Goal: Information Seeking & Learning: Learn about a topic

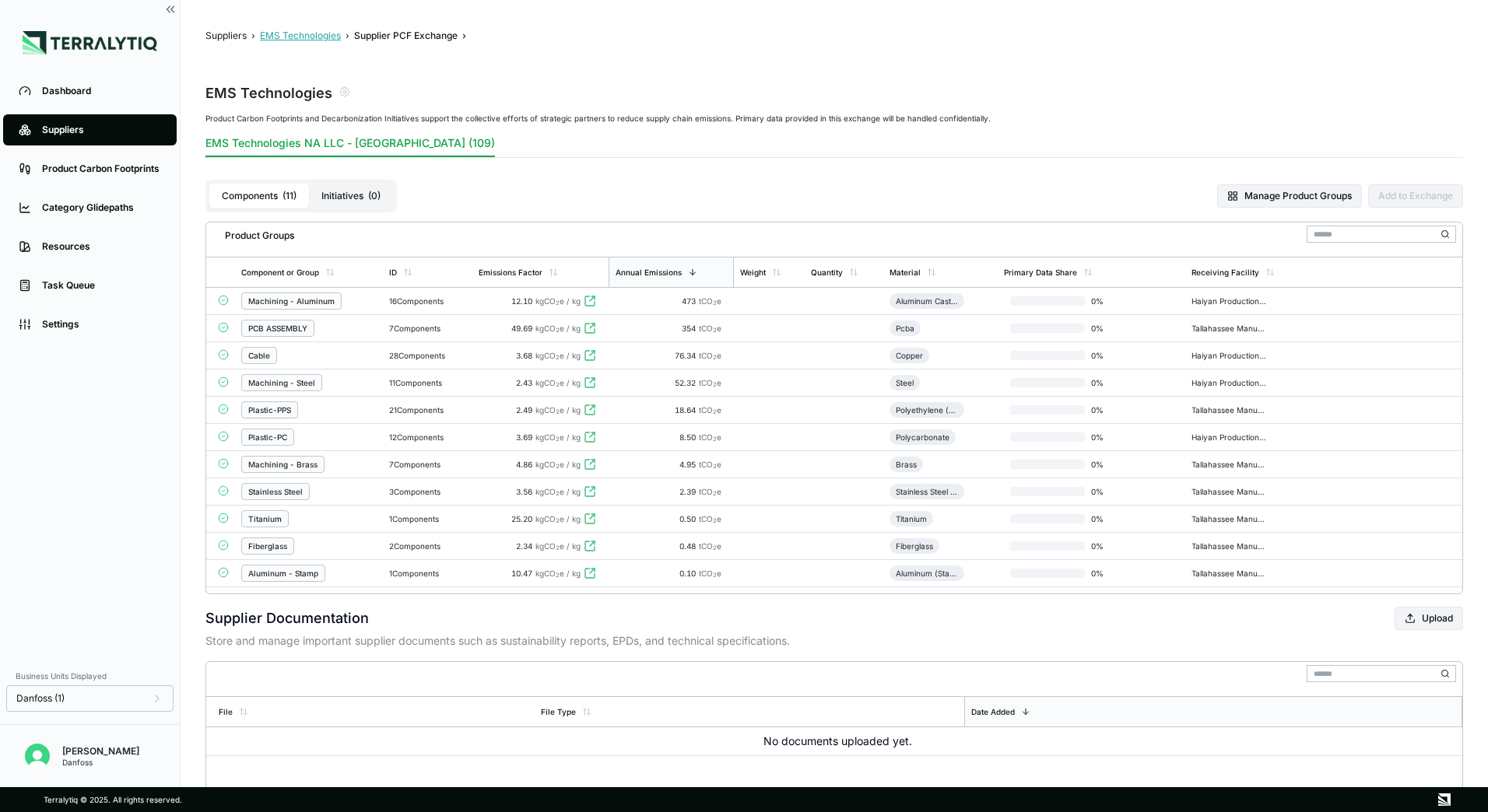
click at [290, 33] on button "EMS Technologies" at bounding box center [300, 36] width 81 height 13
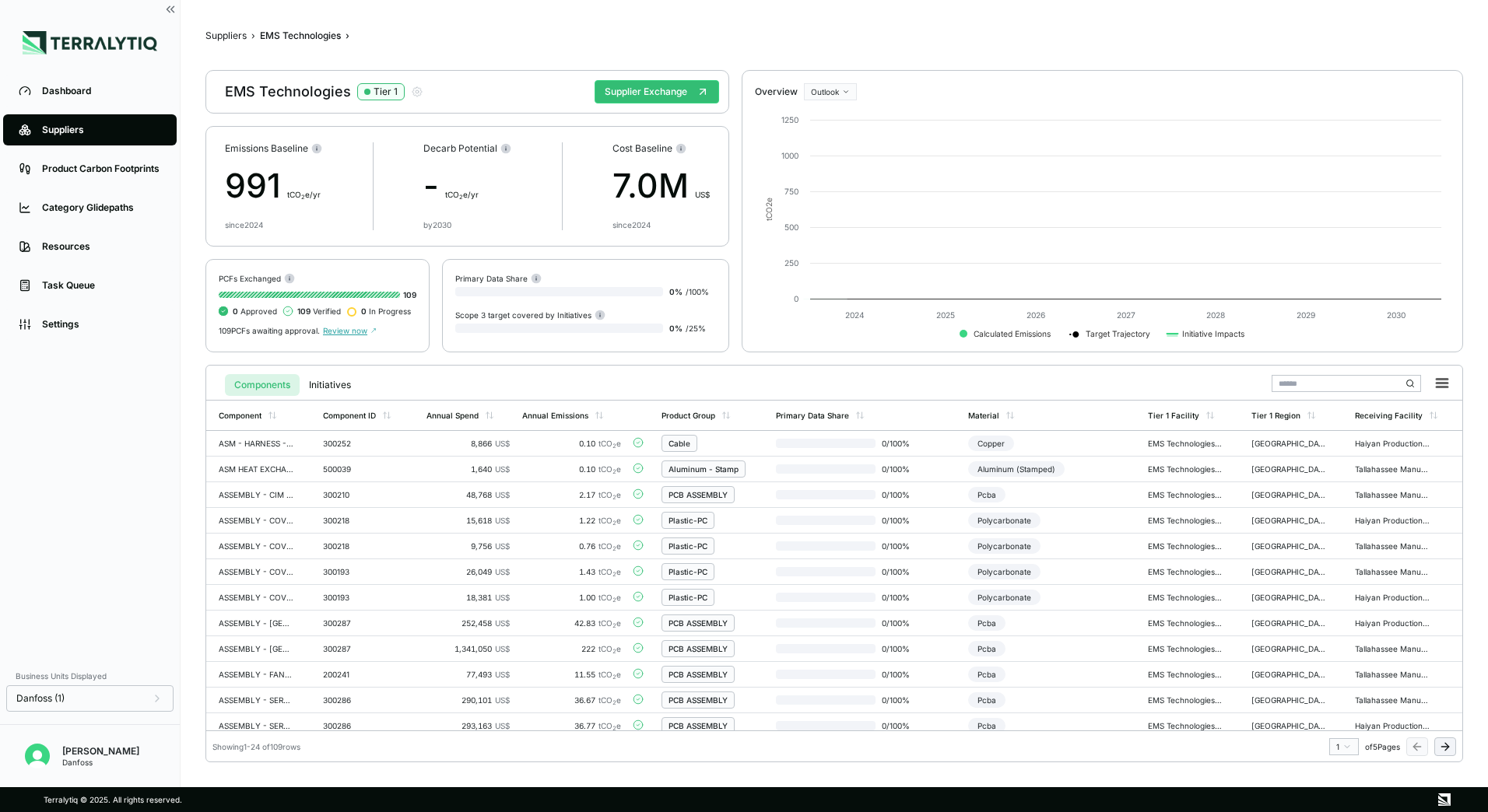
click at [225, 34] on button "Suppliers" at bounding box center [226, 36] width 41 height 13
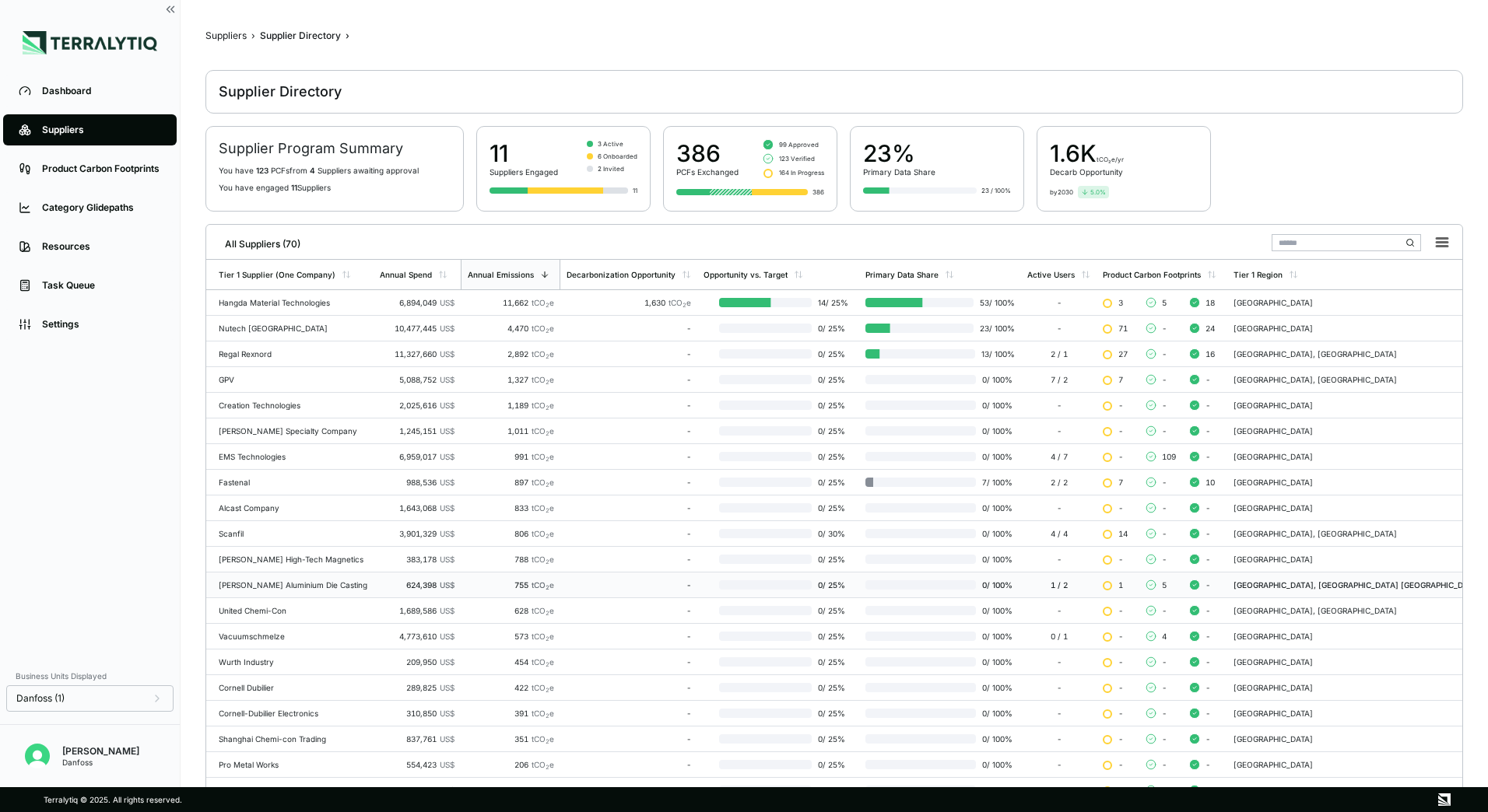
click at [286, 591] on td "[PERSON_NAME] Aluminium Die Casting" at bounding box center [290, 585] width 168 height 26
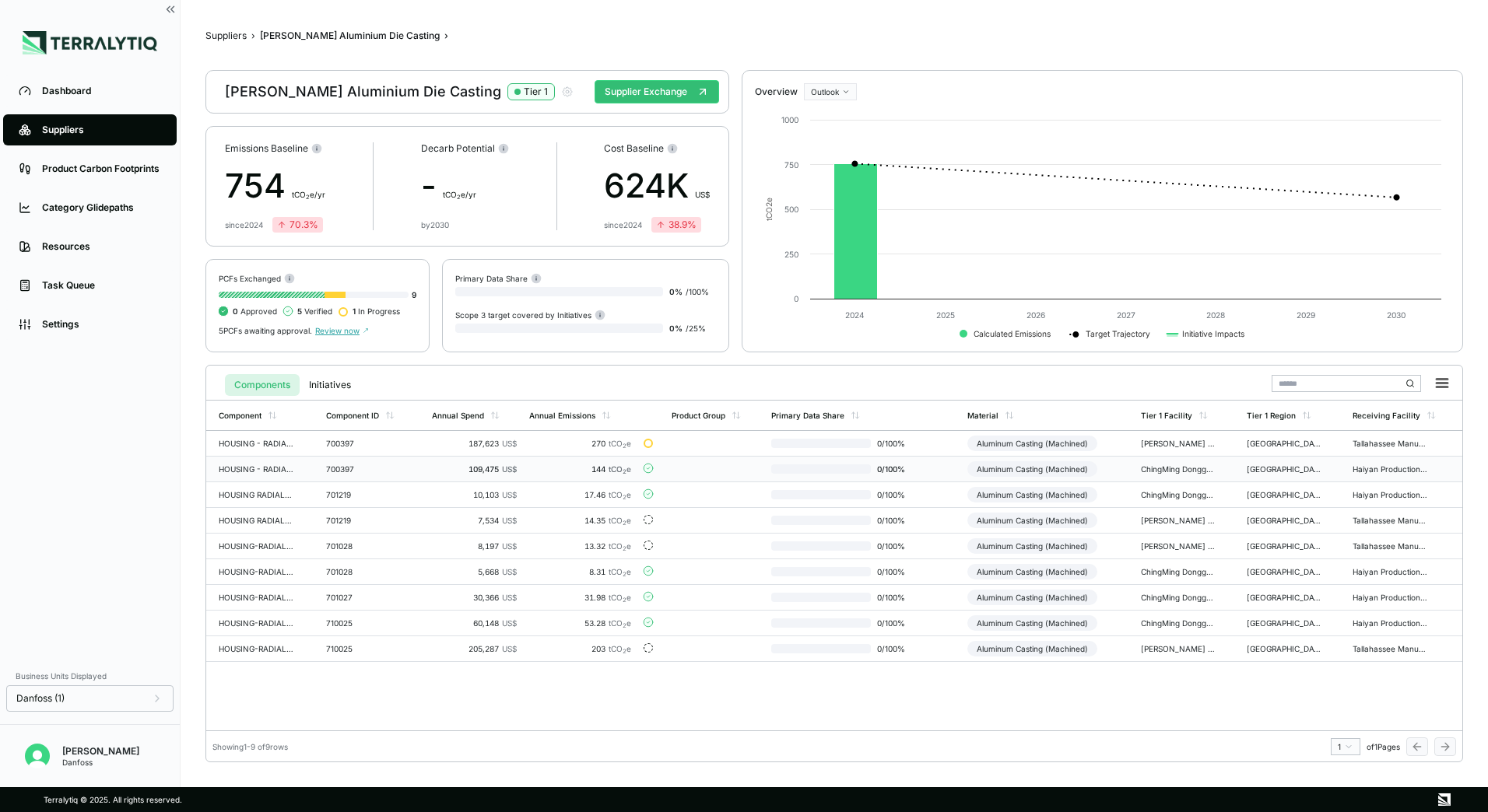
click at [388, 469] on div "700397" at bounding box center [363, 469] width 74 height 9
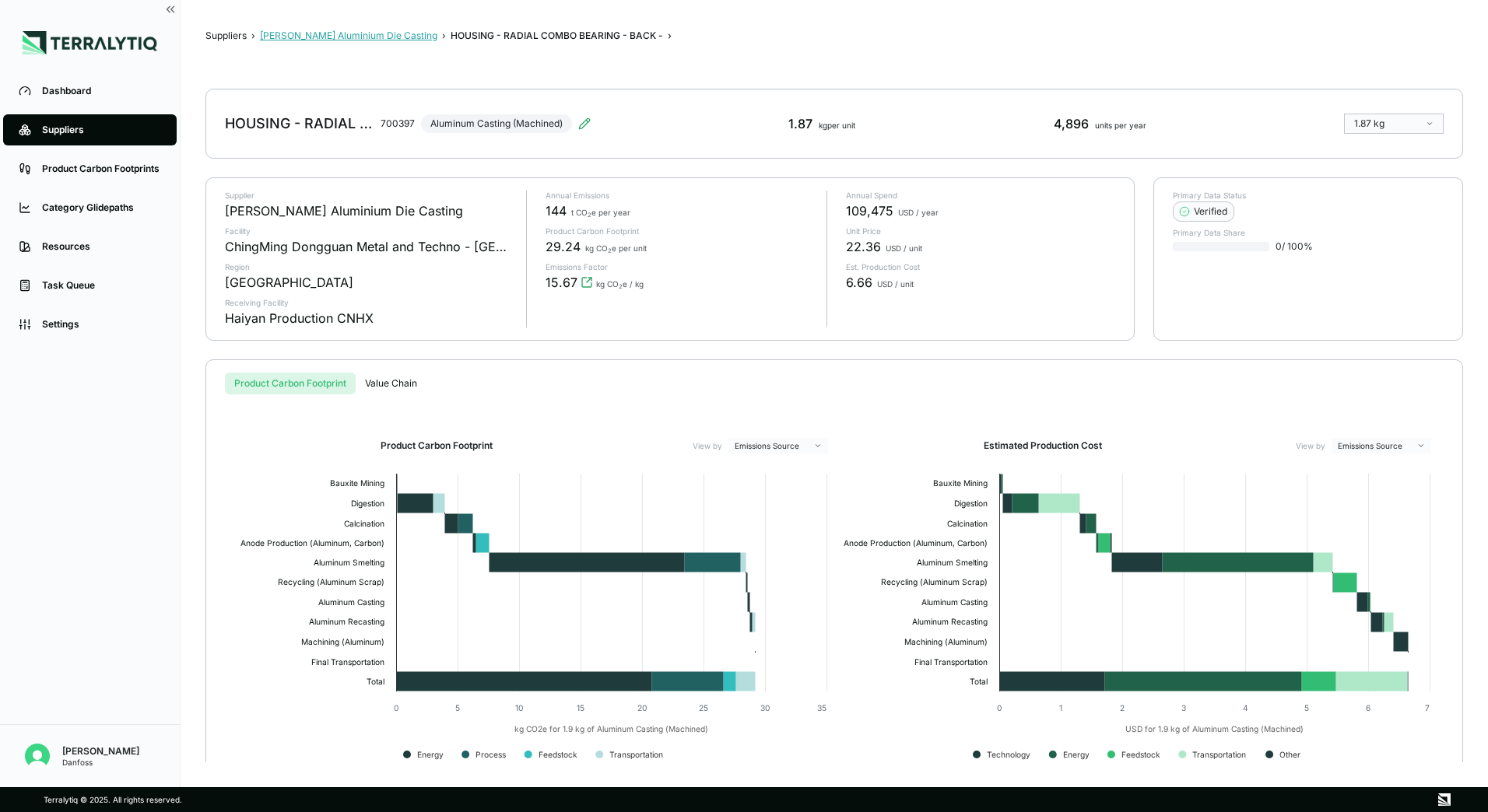
click at [373, 36] on button "[PERSON_NAME] Aluminium Die Casting" at bounding box center [348, 36] width 178 height 13
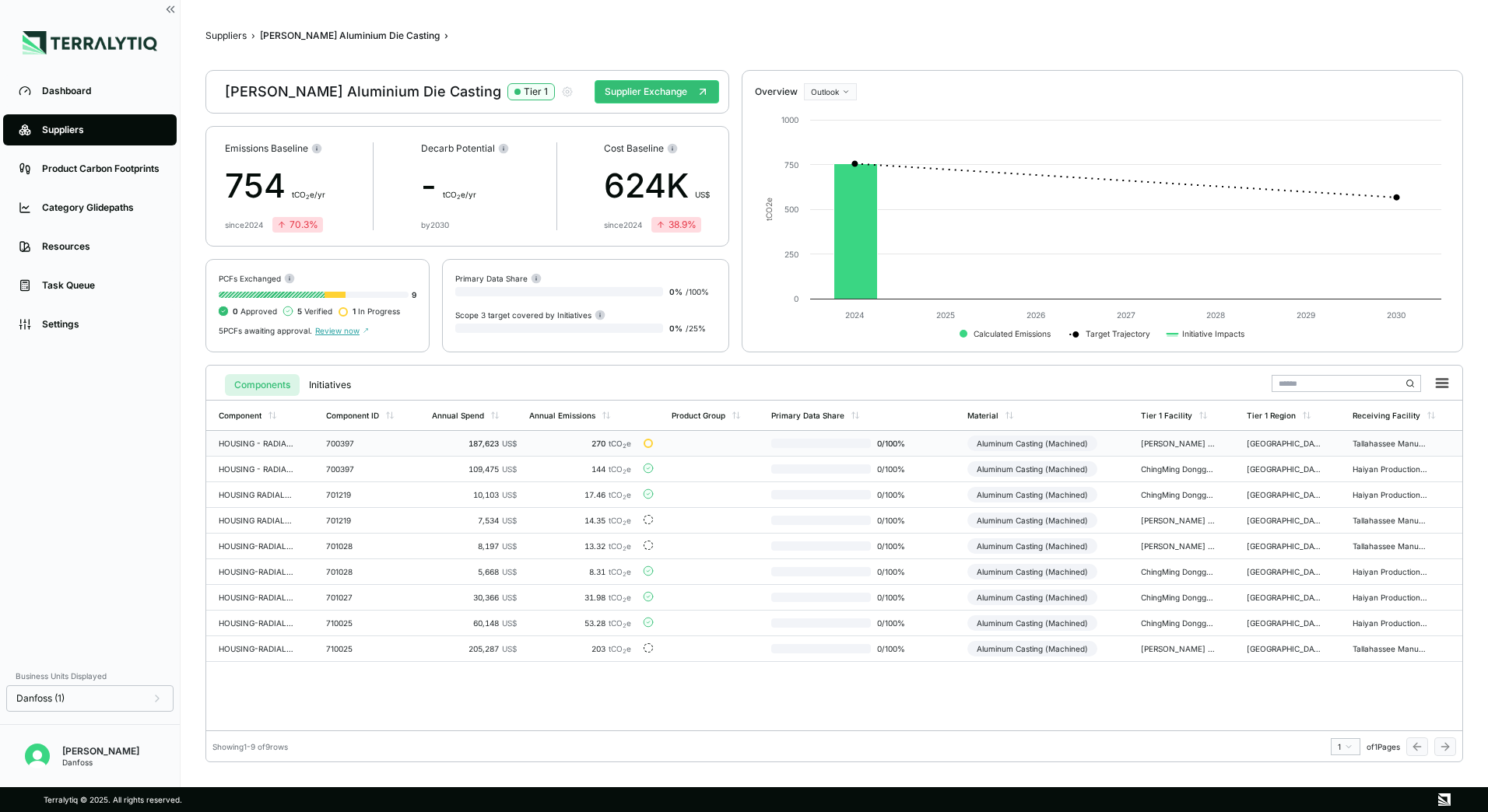
click at [262, 444] on div "HOUSING - RADIAL COMBO BEARING - BACK -" at bounding box center [255, 444] width 74 height 9
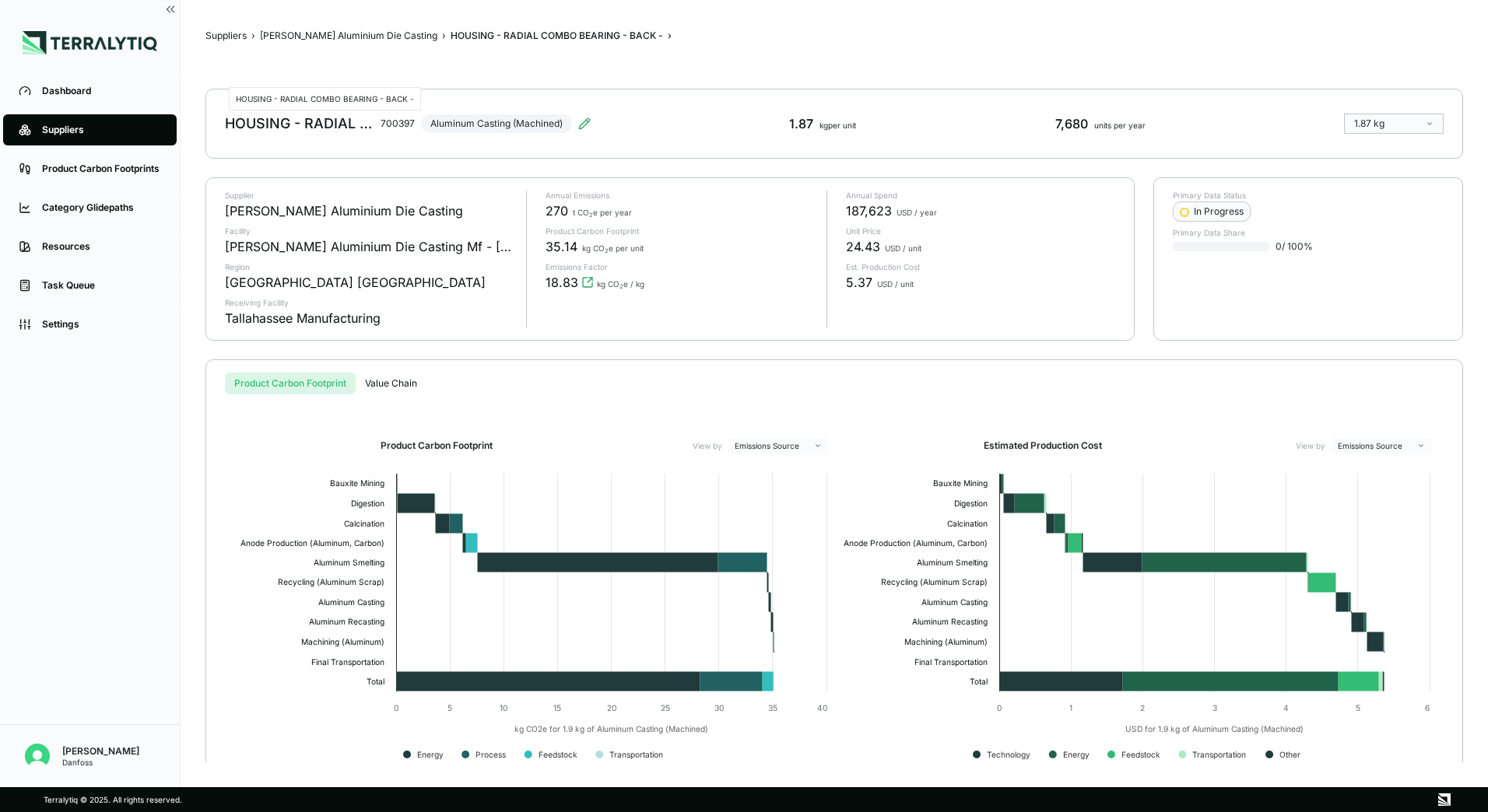
click at [341, 124] on div "HOUSING - RADIAL COMBO BEARING - BACK -" at bounding box center [299, 124] width 150 height 19
click at [379, 35] on button "[PERSON_NAME] Aluminium Die Casting" at bounding box center [348, 36] width 178 height 13
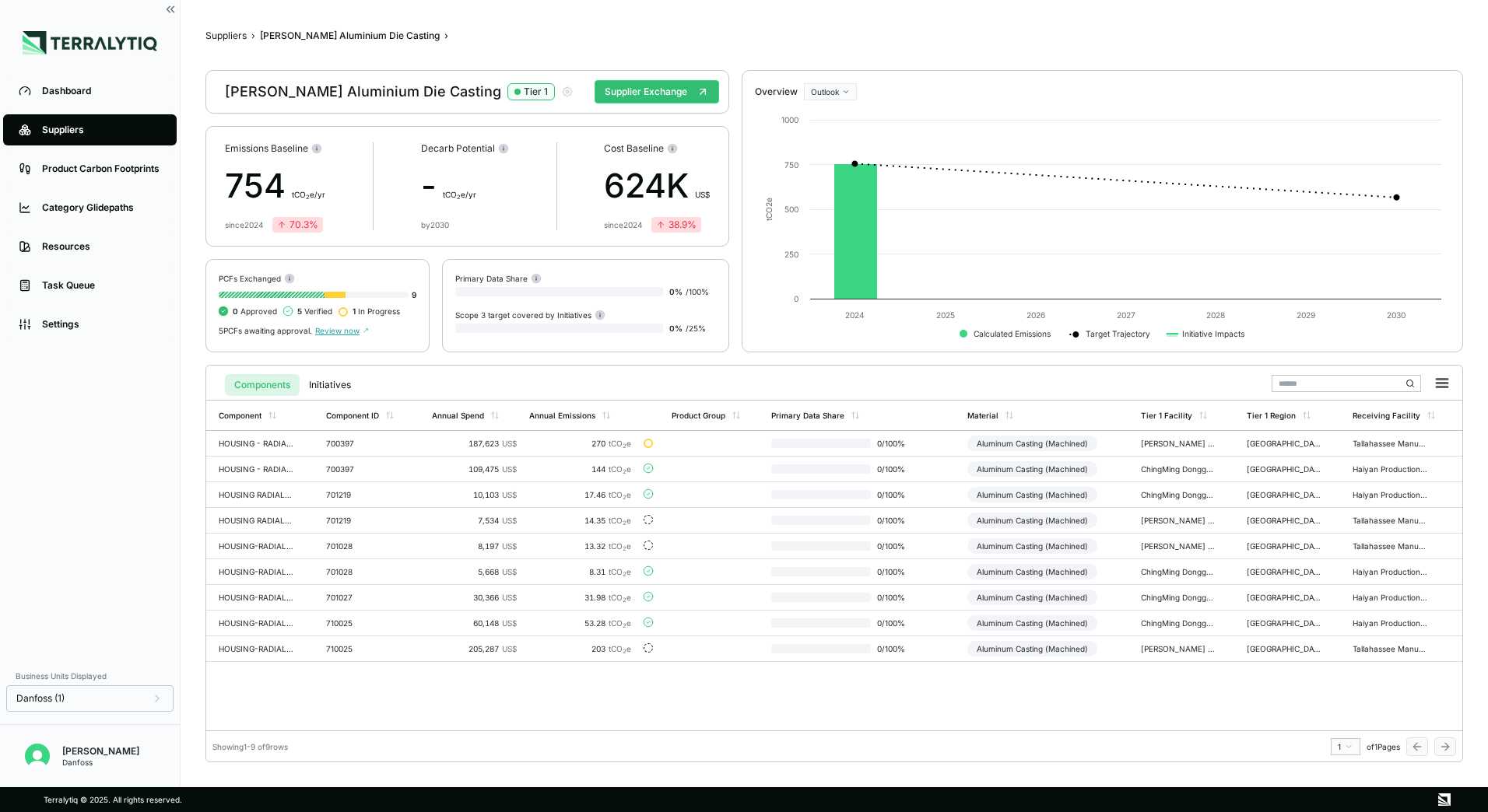
click at [343, 331] on span "Review now" at bounding box center [342, 331] width 54 height 9
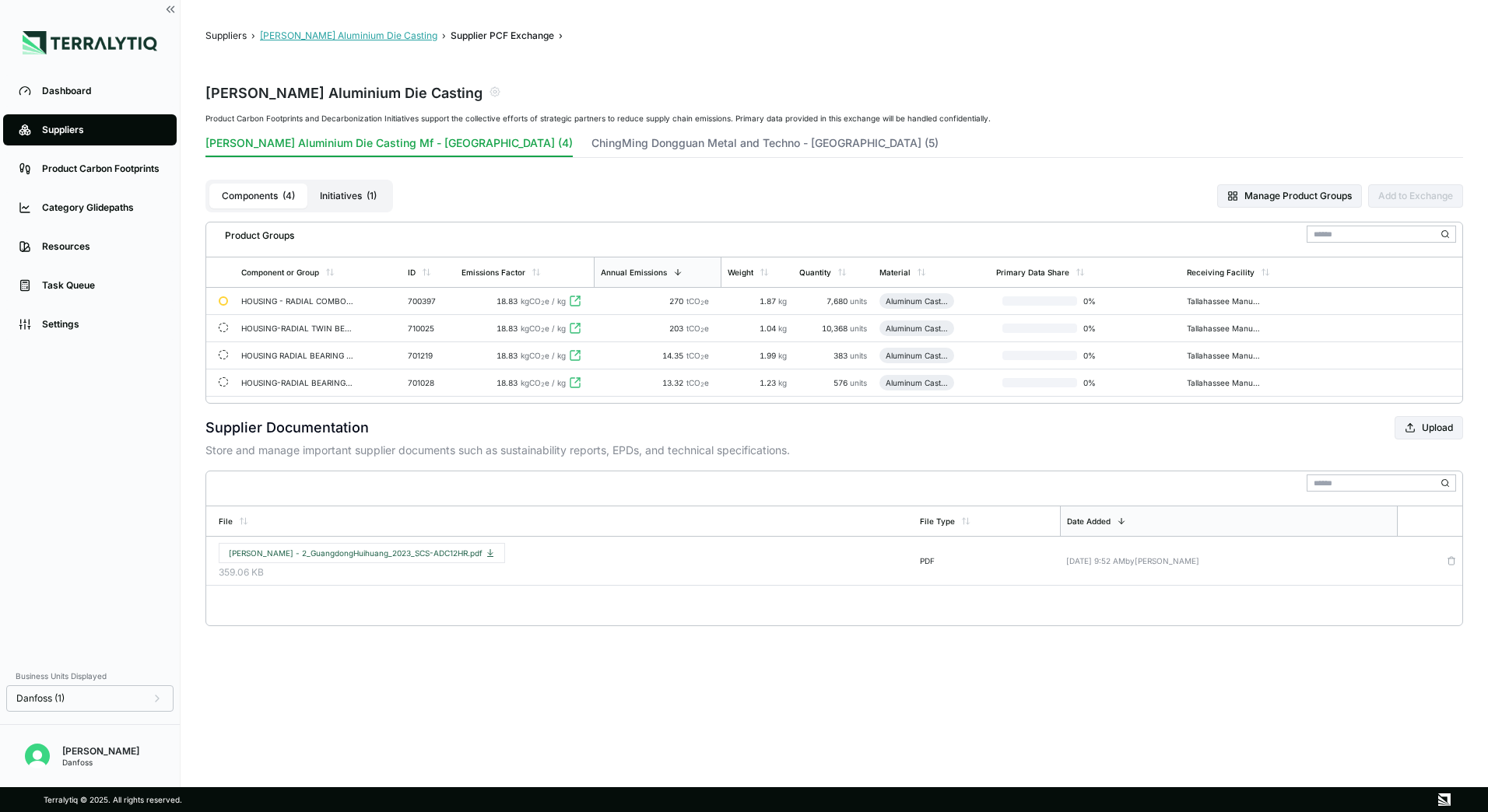
click at [334, 39] on button "[PERSON_NAME] Aluminium Die Casting" at bounding box center [348, 36] width 178 height 13
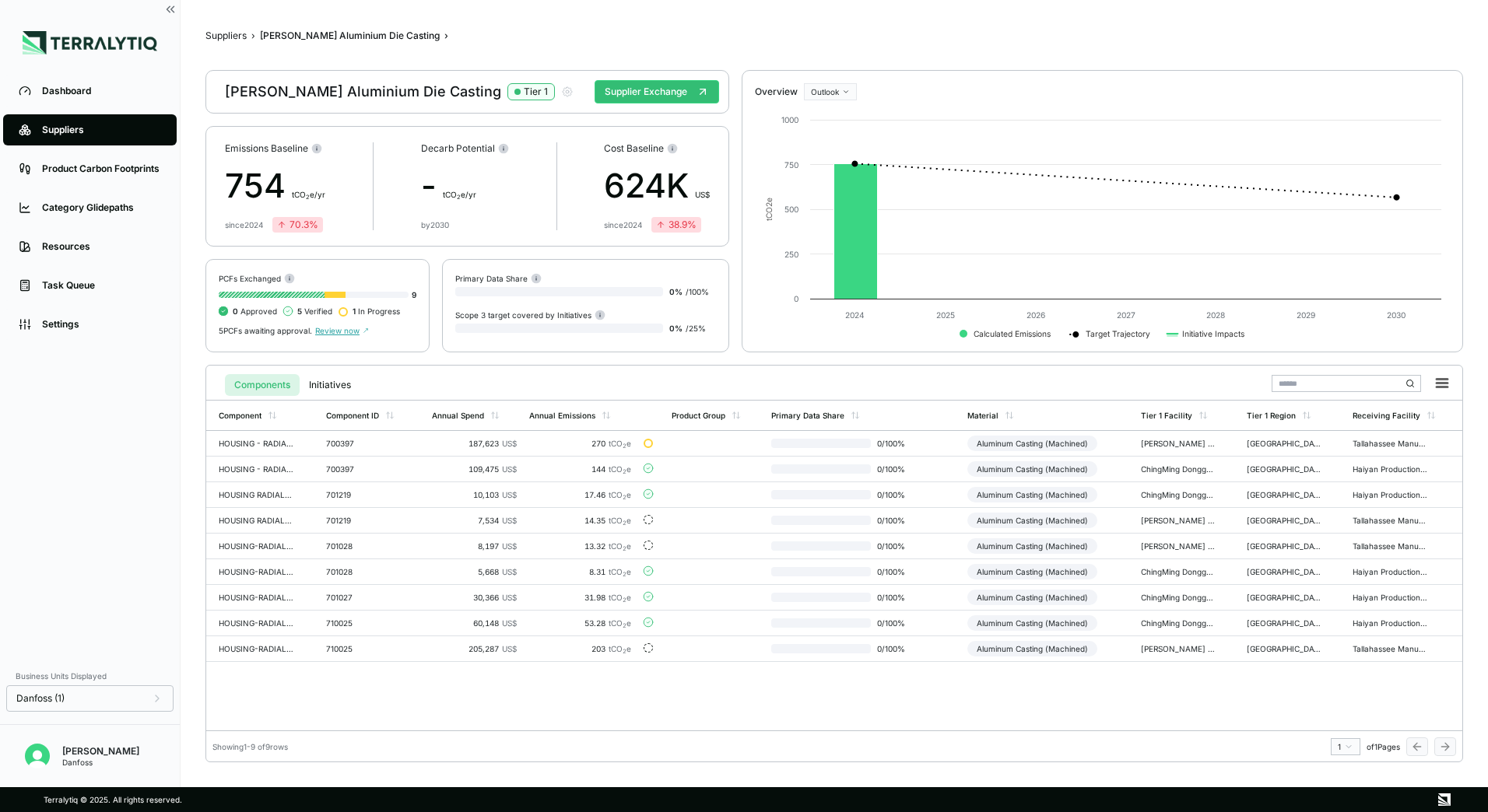
click at [353, 332] on span "Review now" at bounding box center [342, 331] width 54 height 9
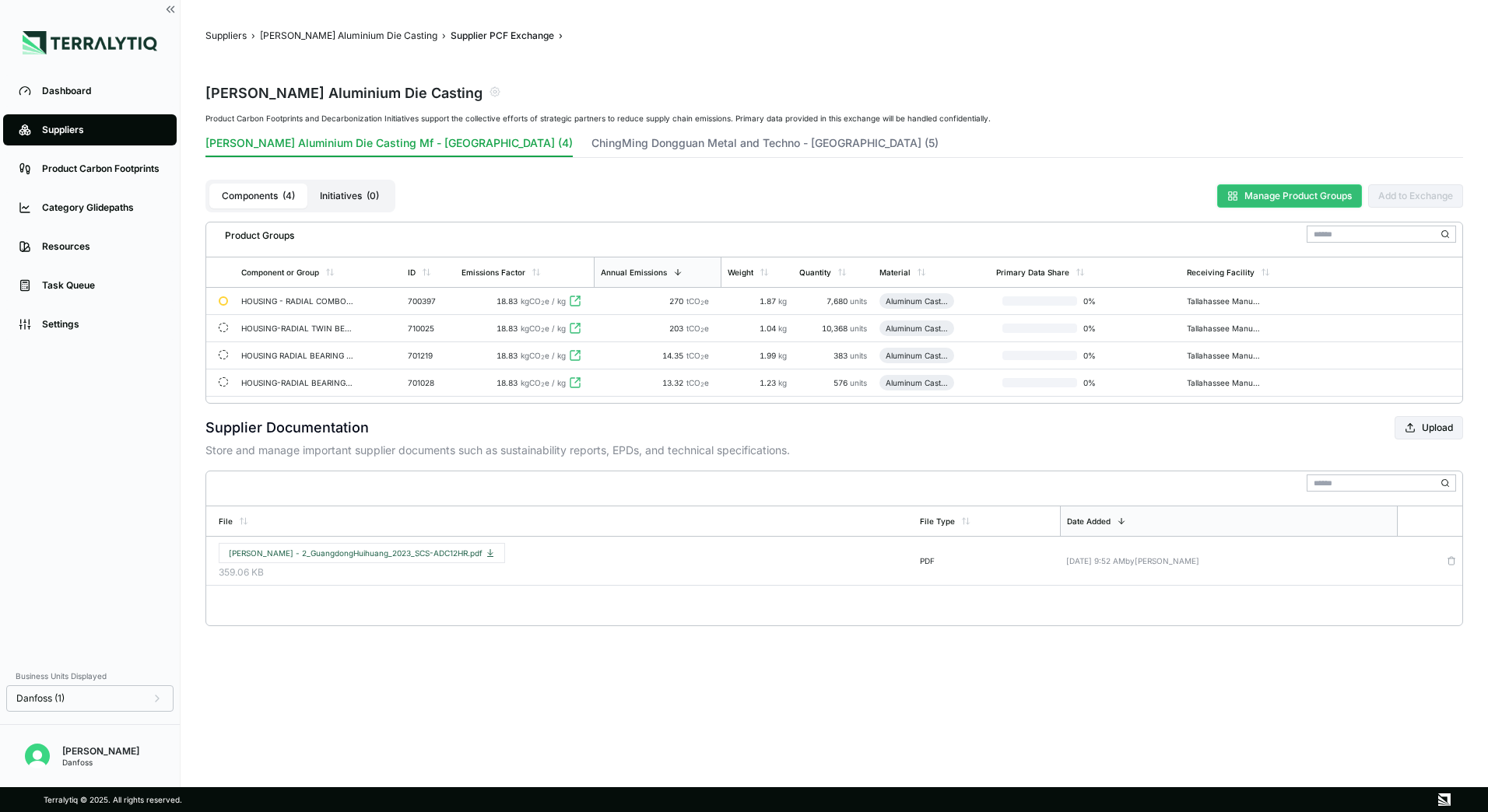
click at [1292, 203] on button "Manage Product Groups" at bounding box center [1289, 196] width 145 height 23
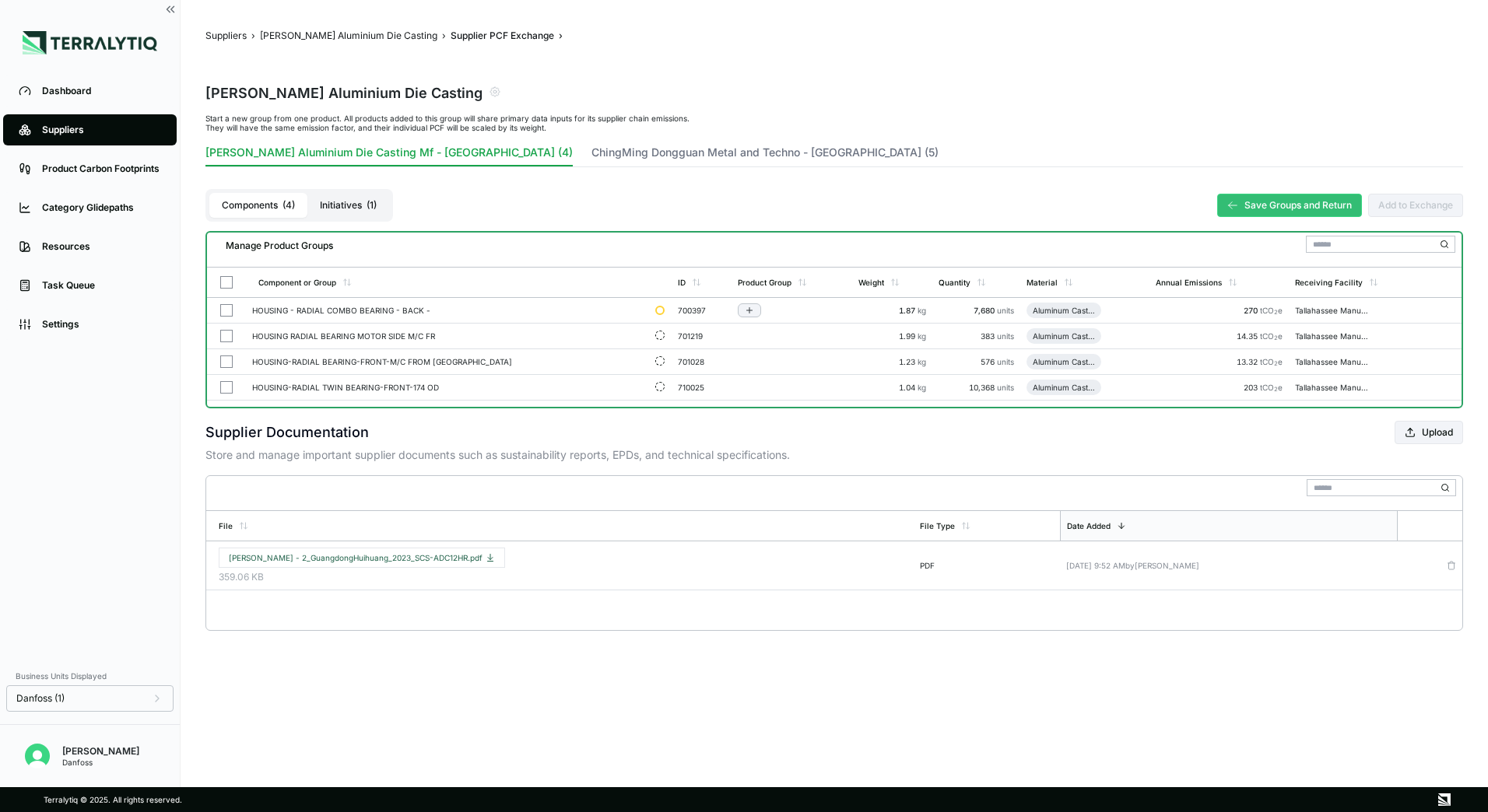
click at [225, 314] on button "button" at bounding box center [226, 311] width 13 height 13
click at [225, 345] on td at bounding box center [227, 336] width 39 height 26
click at [227, 367] on button "button" at bounding box center [226, 361] width 13 height 13
click at [229, 385] on button "button" at bounding box center [226, 387] width 13 height 13
click at [226, 280] on button "button" at bounding box center [226, 282] width 13 height 13
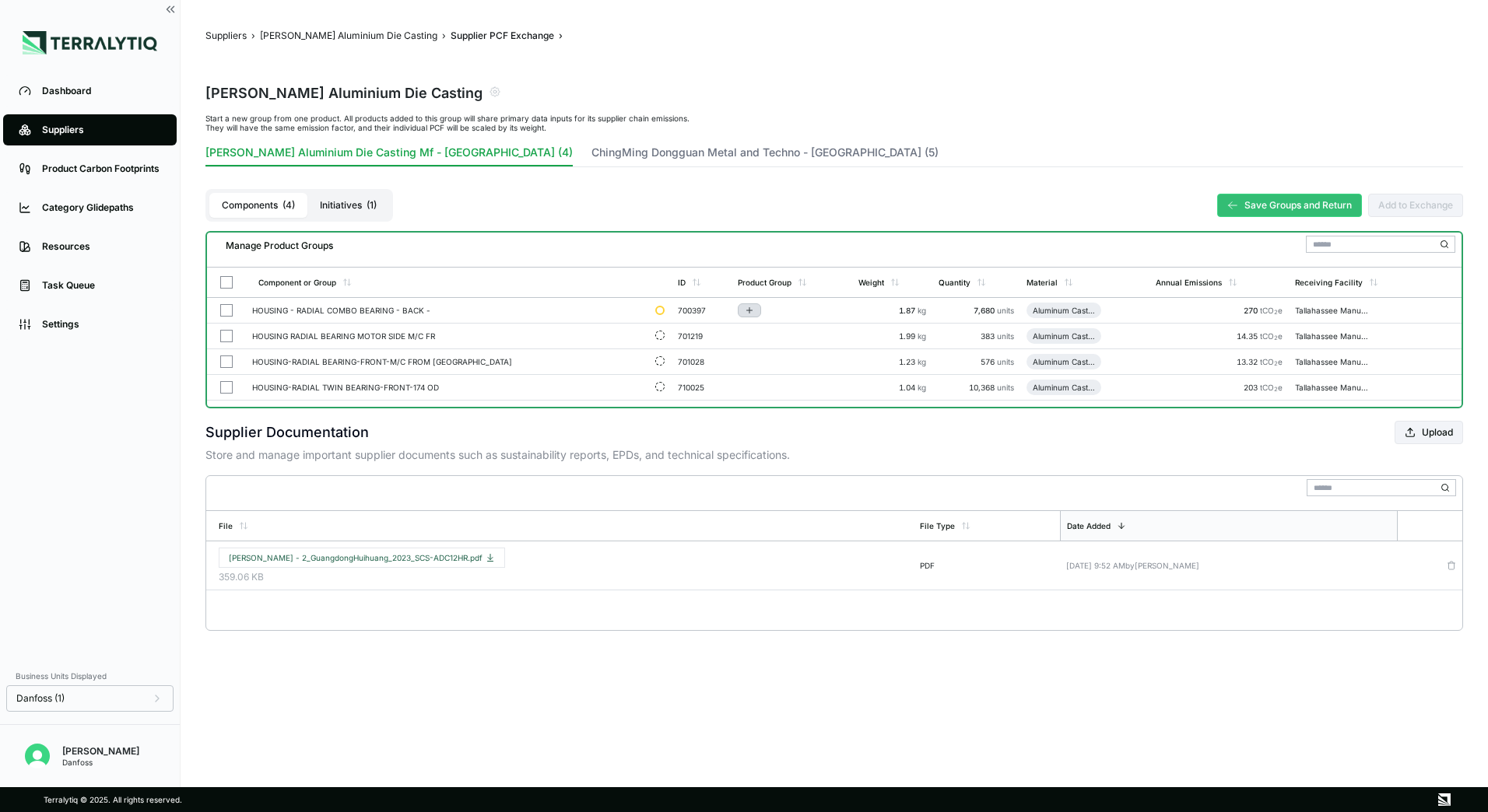
click at [750, 311] on icon "Add to group" at bounding box center [750, 310] width 0 height 5
click at [703, 332] on button "Add to New Group" at bounding box center [748, 336] width 148 height 27
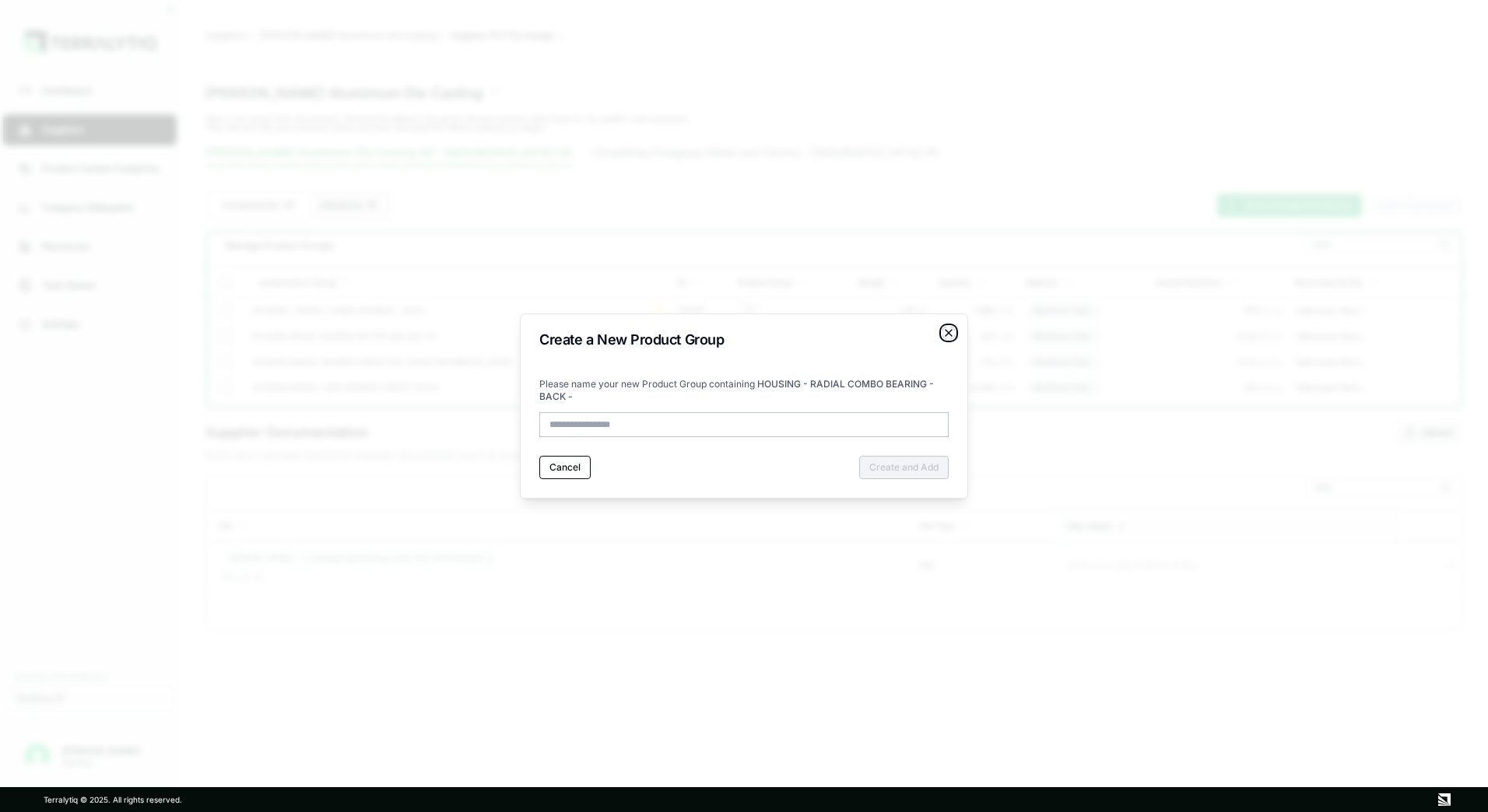
click at [946, 336] on icon "button" at bounding box center [949, 333] width 6 height 6
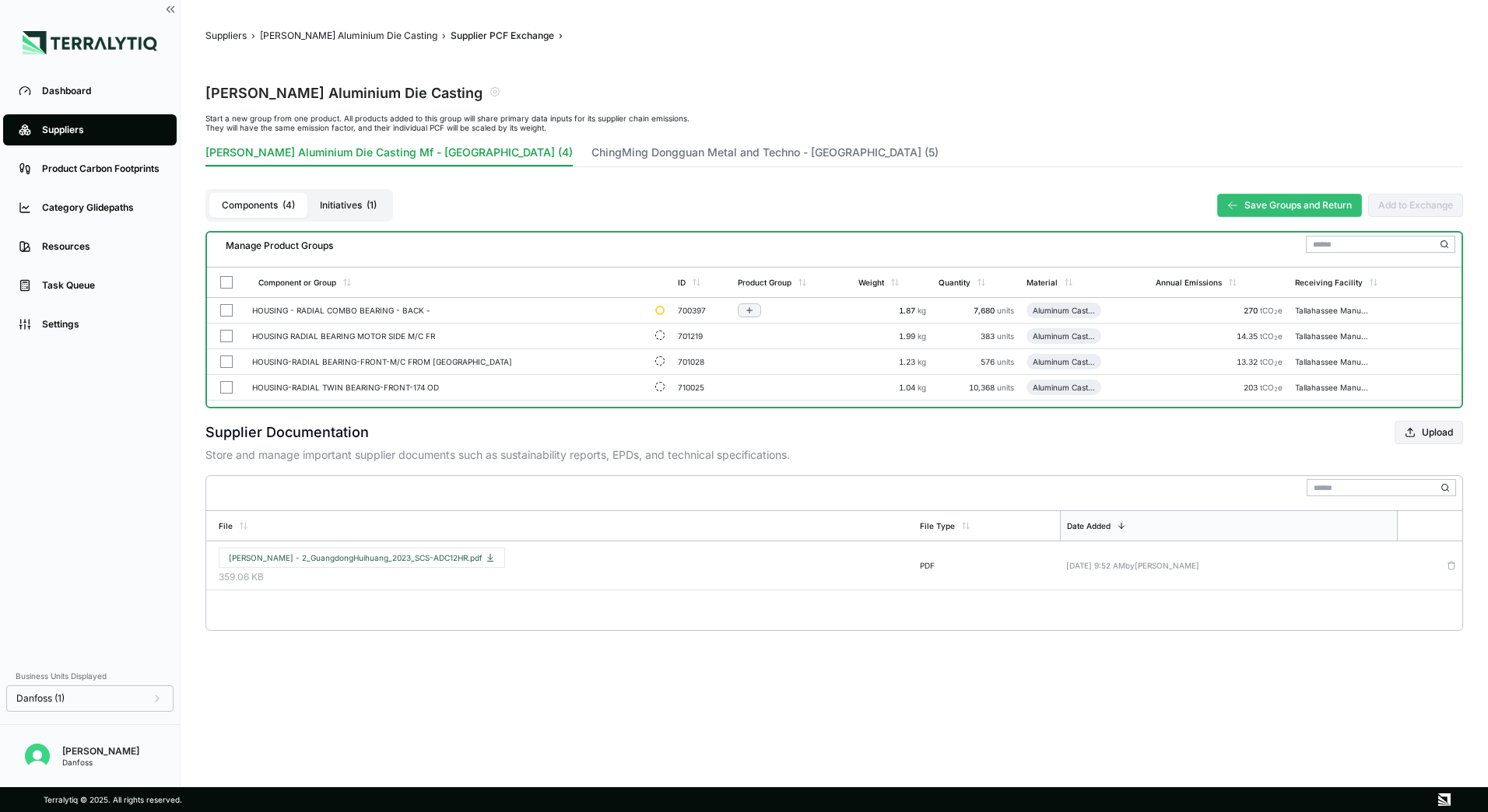
click at [495, 195] on div "Components ( 4 ) Initiatives ( 1 ) Save Groups and Return Add to Exchange" at bounding box center [834, 206] width 1258 height 52
click at [320, 26] on main "Suppliers › [PERSON_NAME] Aluminium Die Casting › Supplier PCF Exchange › [PERS…" at bounding box center [834, 393] width 1308 height 787
click at [321, 30] on button "[PERSON_NAME] Aluminium Die Casting" at bounding box center [348, 36] width 178 height 13
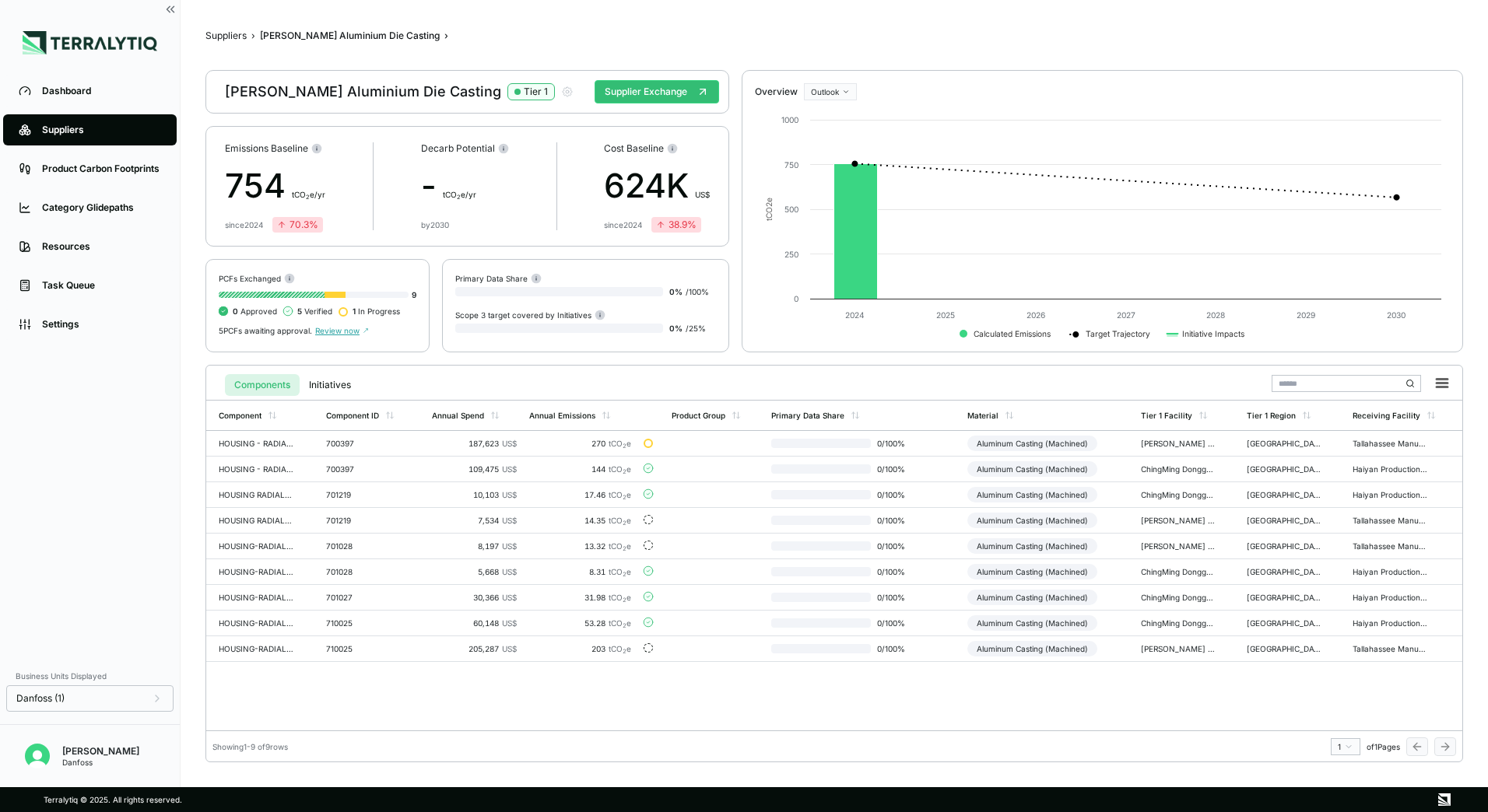
click at [331, 329] on span "Review now" at bounding box center [342, 331] width 54 height 9
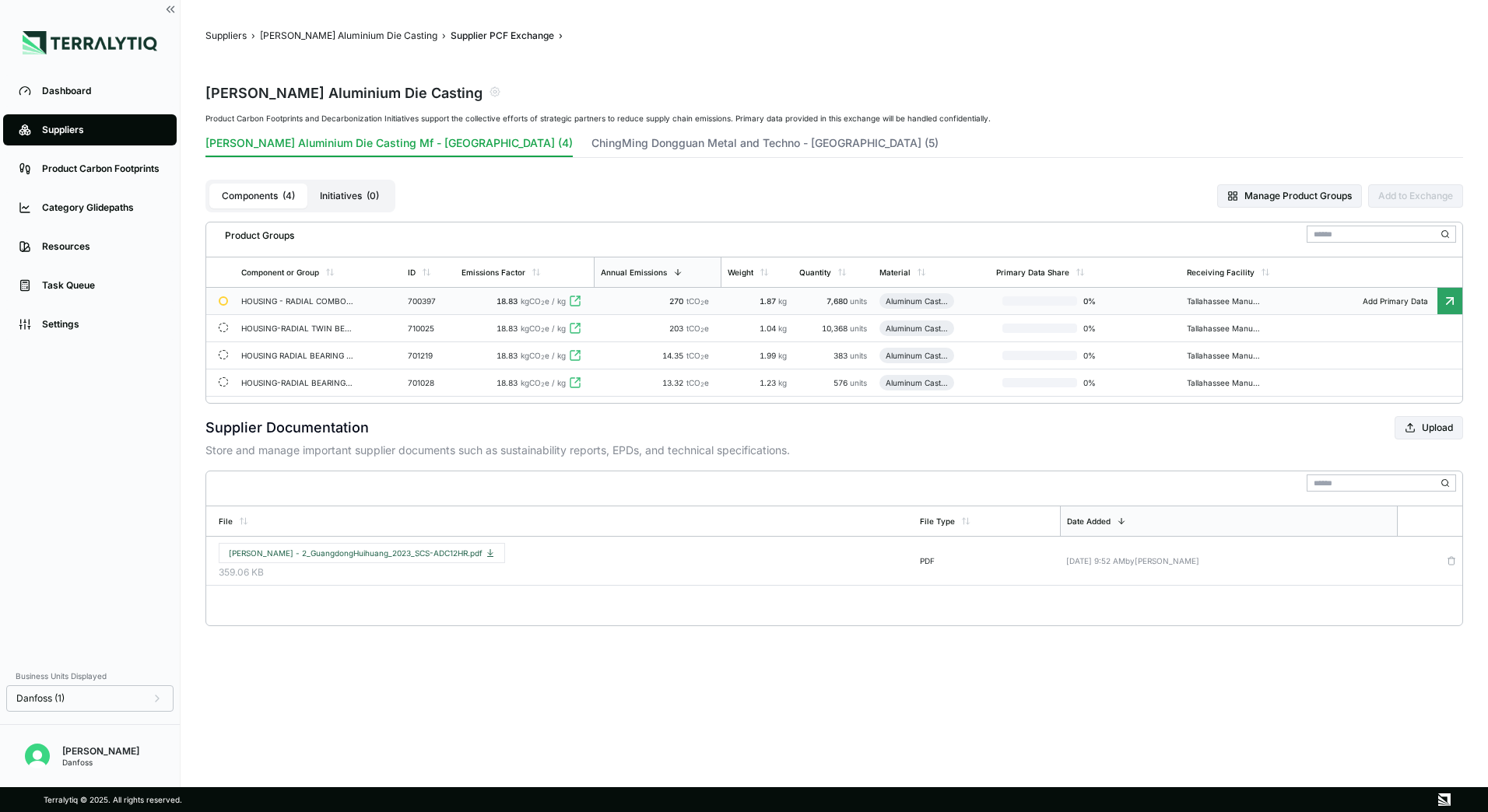
click at [665, 307] on td "270 tCO 2 e" at bounding box center [658, 301] width 128 height 27
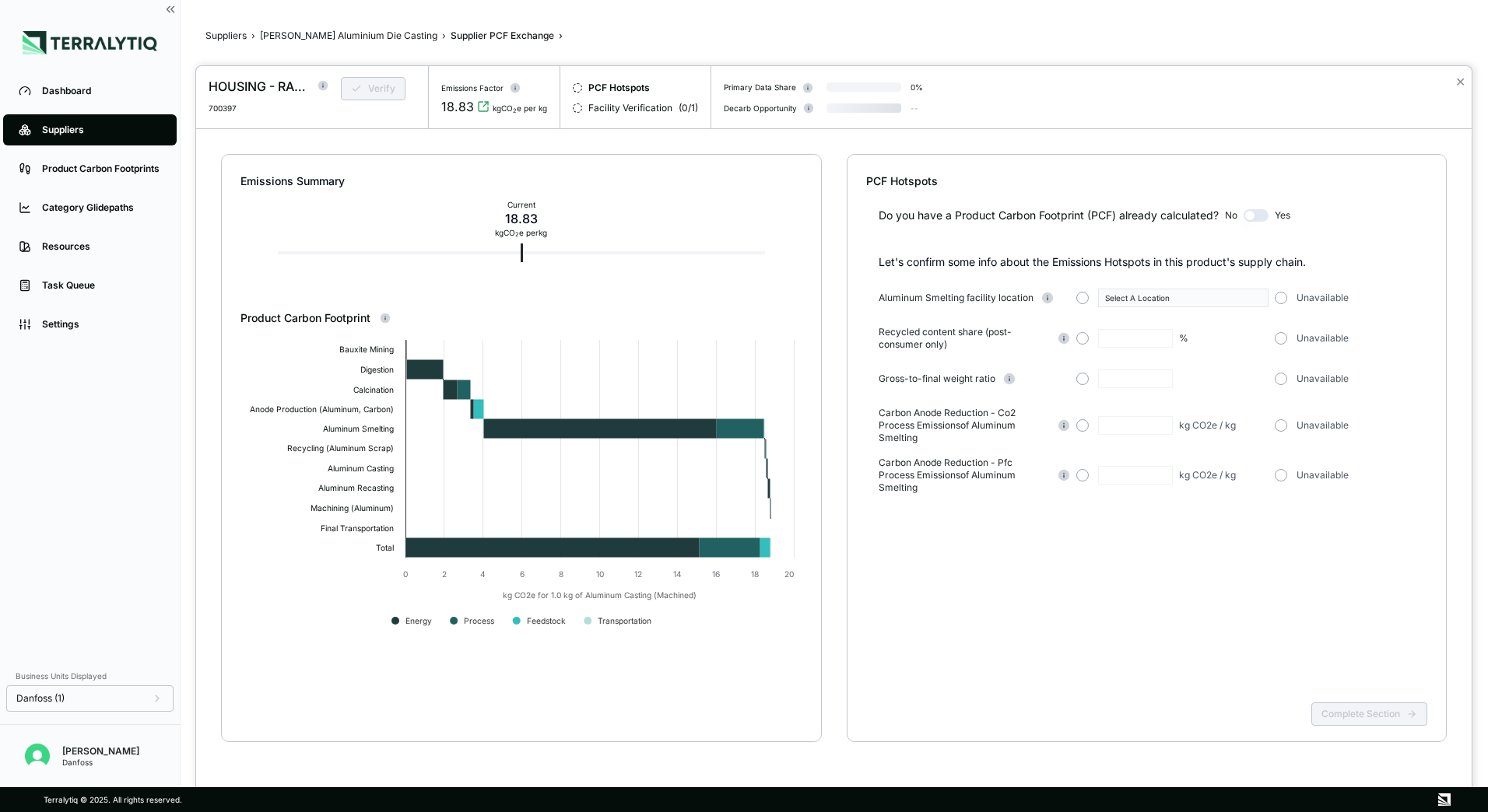
click at [311, 41] on div at bounding box center [744, 406] width 1488 height 812
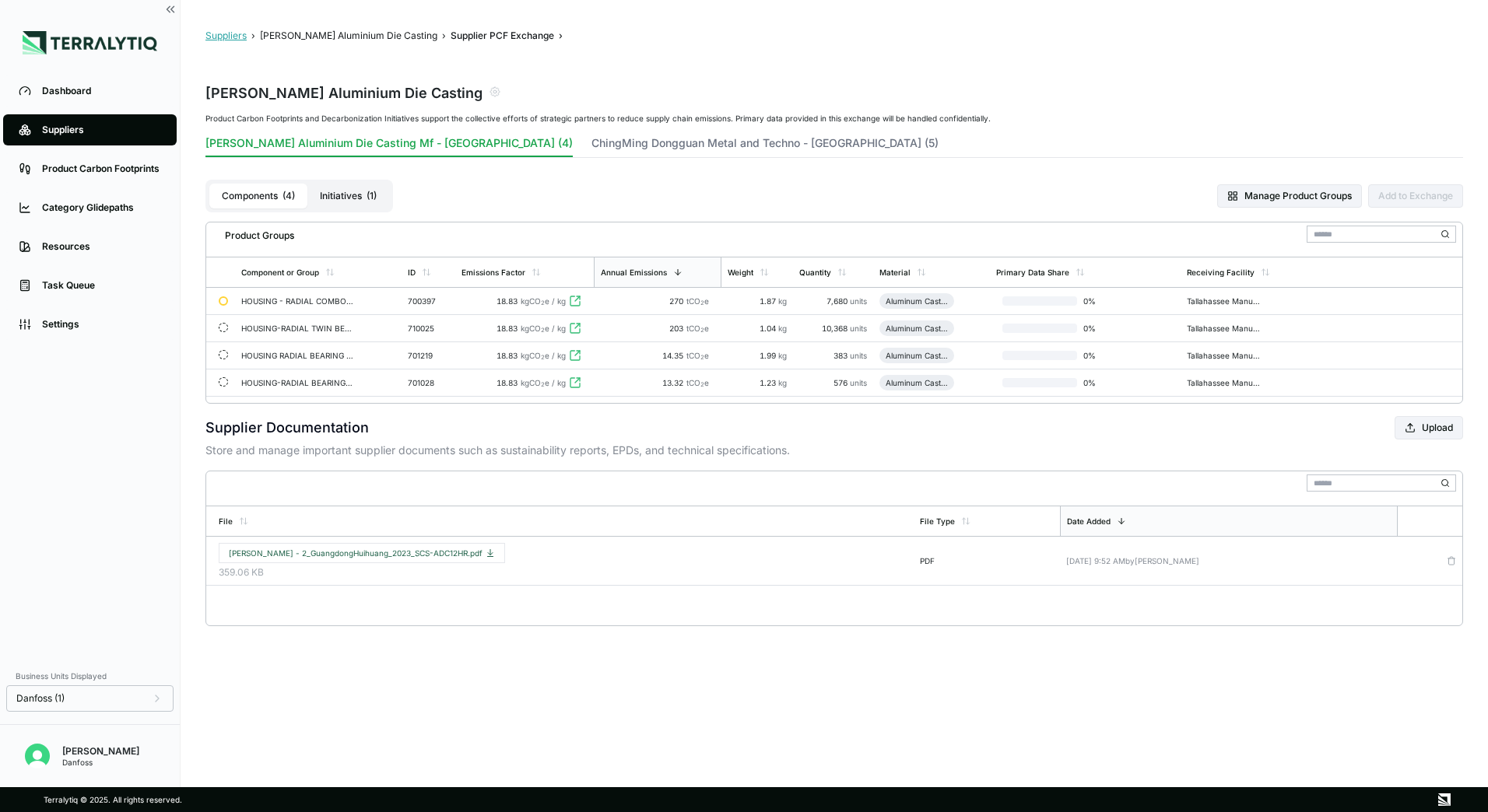
click at [232, 41] on button "Suppliers" at bounding box center [226, 36] width 41 height 13
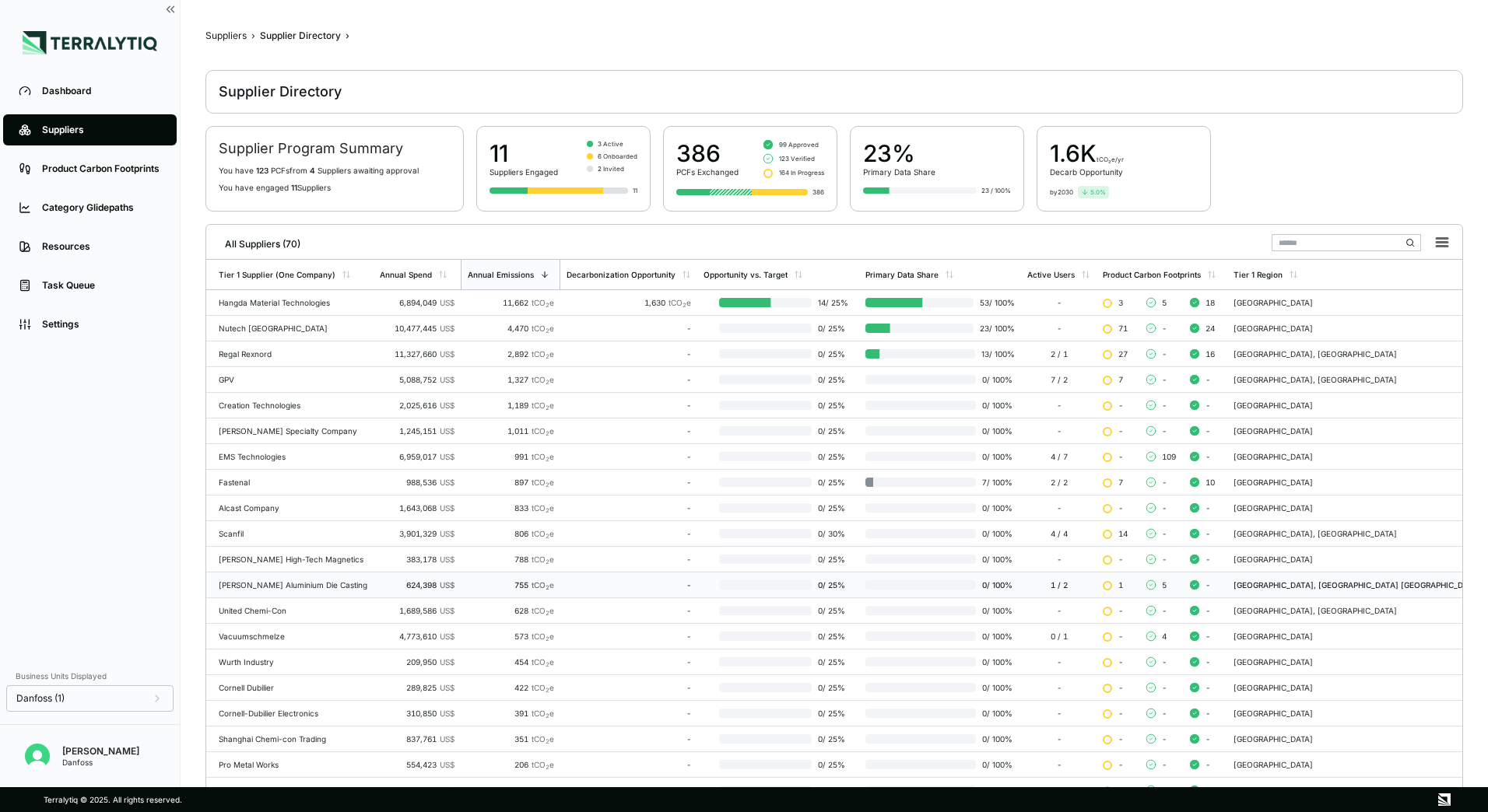
click at [362, 585] on div "[PERSON_NAME] Aluminium Die Casting" at bounding box center [293, 585] width 149 height 9
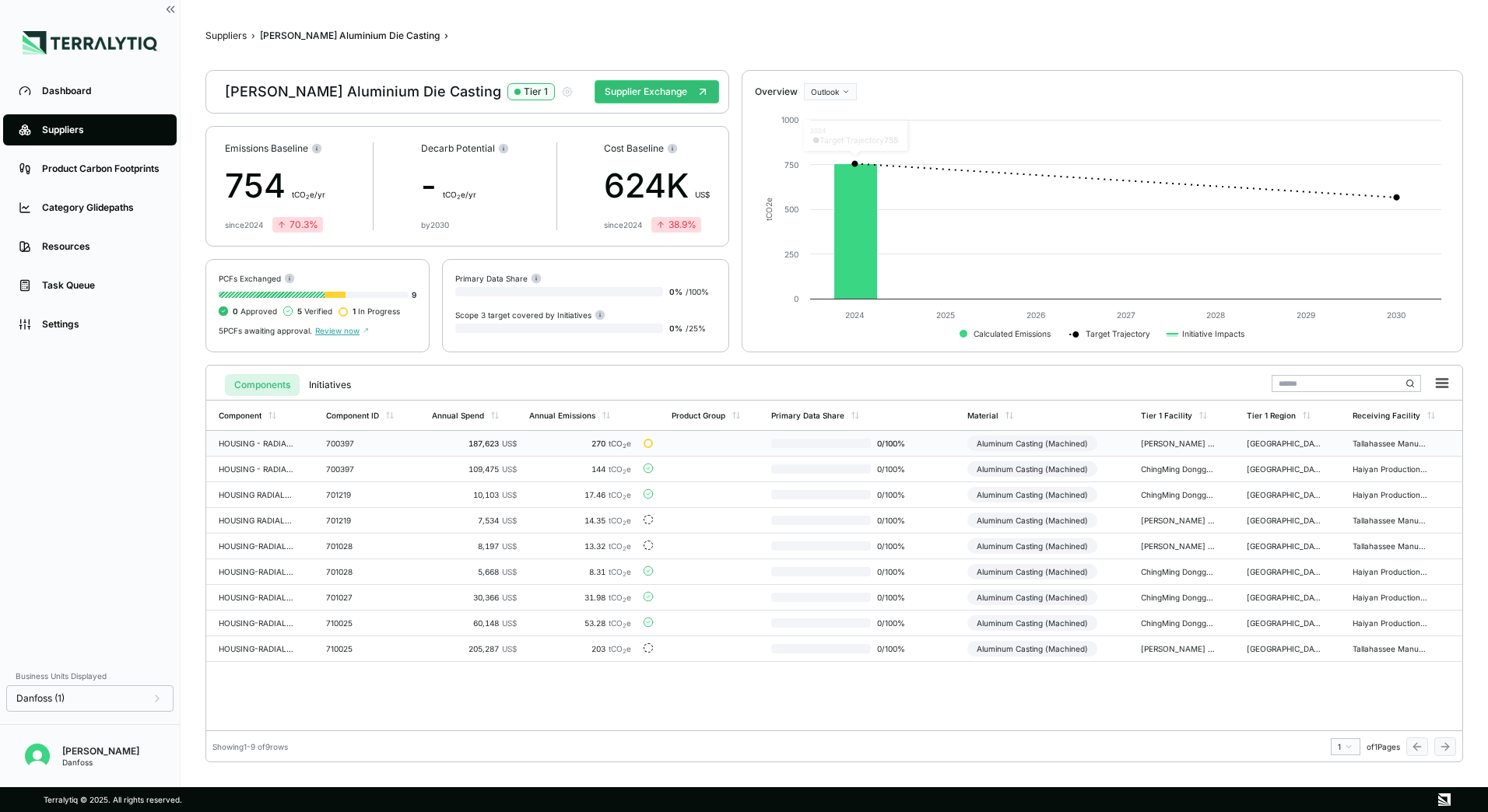
click at [401, 451] on td "700397" at bounding box center [373, 444] width 106 height 26
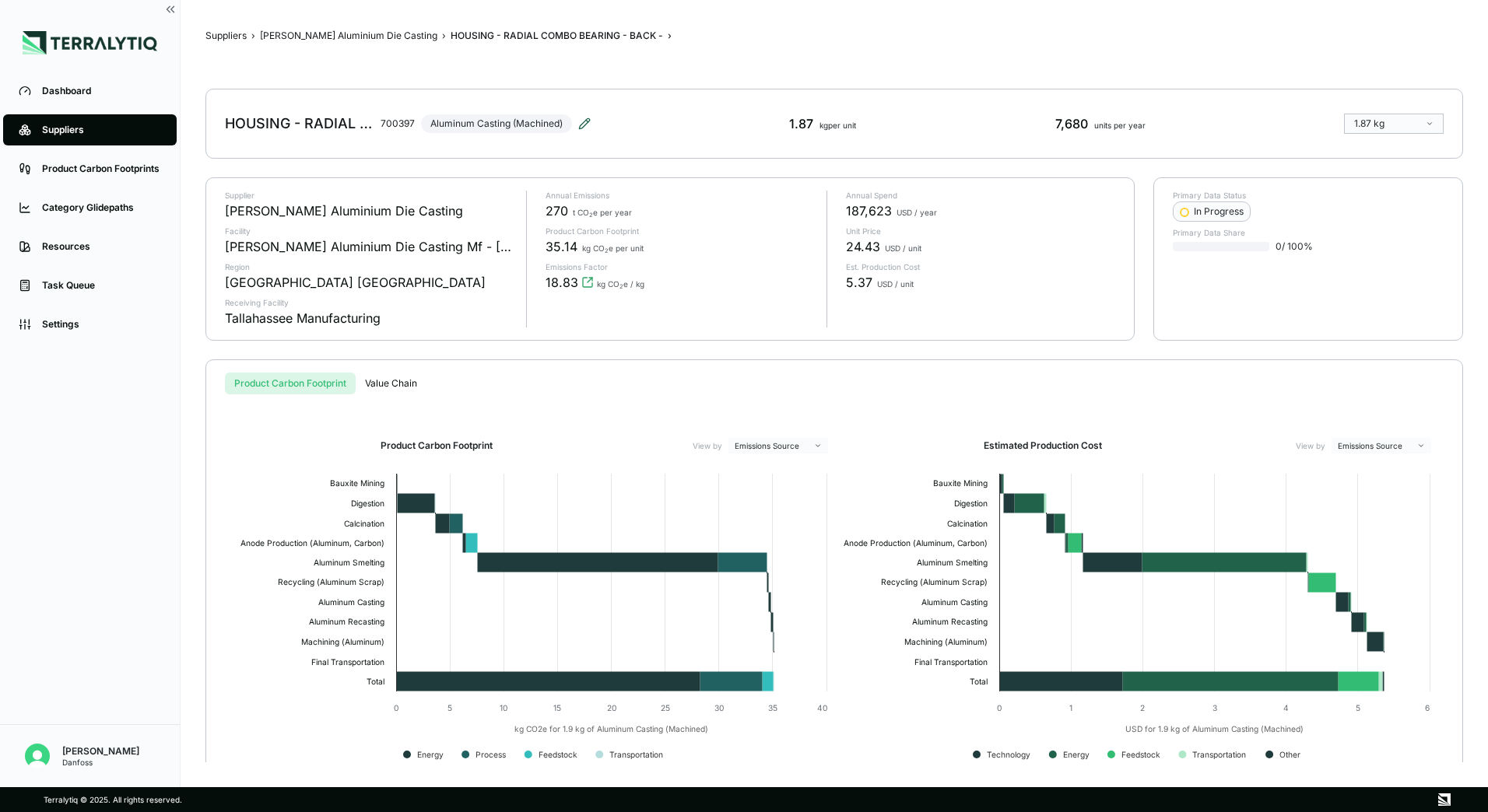
click at [585, 129] on icon at bounding box center [585, 124] width 13 height 13
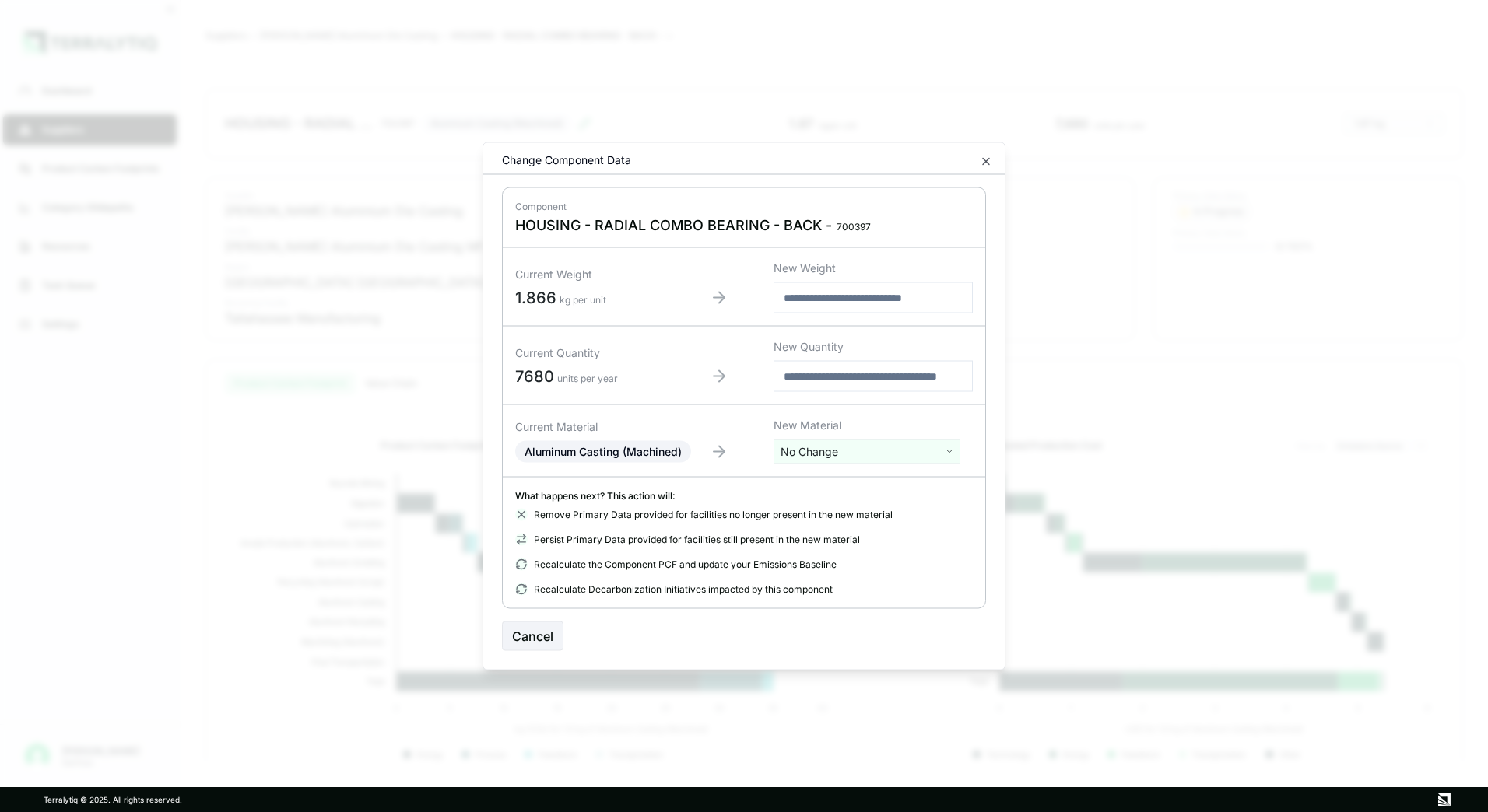
click at [993, 162] on div "Change Component Data" at bounding box center [744, 163] width 521 height 23
click at [992, 161] on icon "button" at bounding box center [986, 162] width 13 height 13
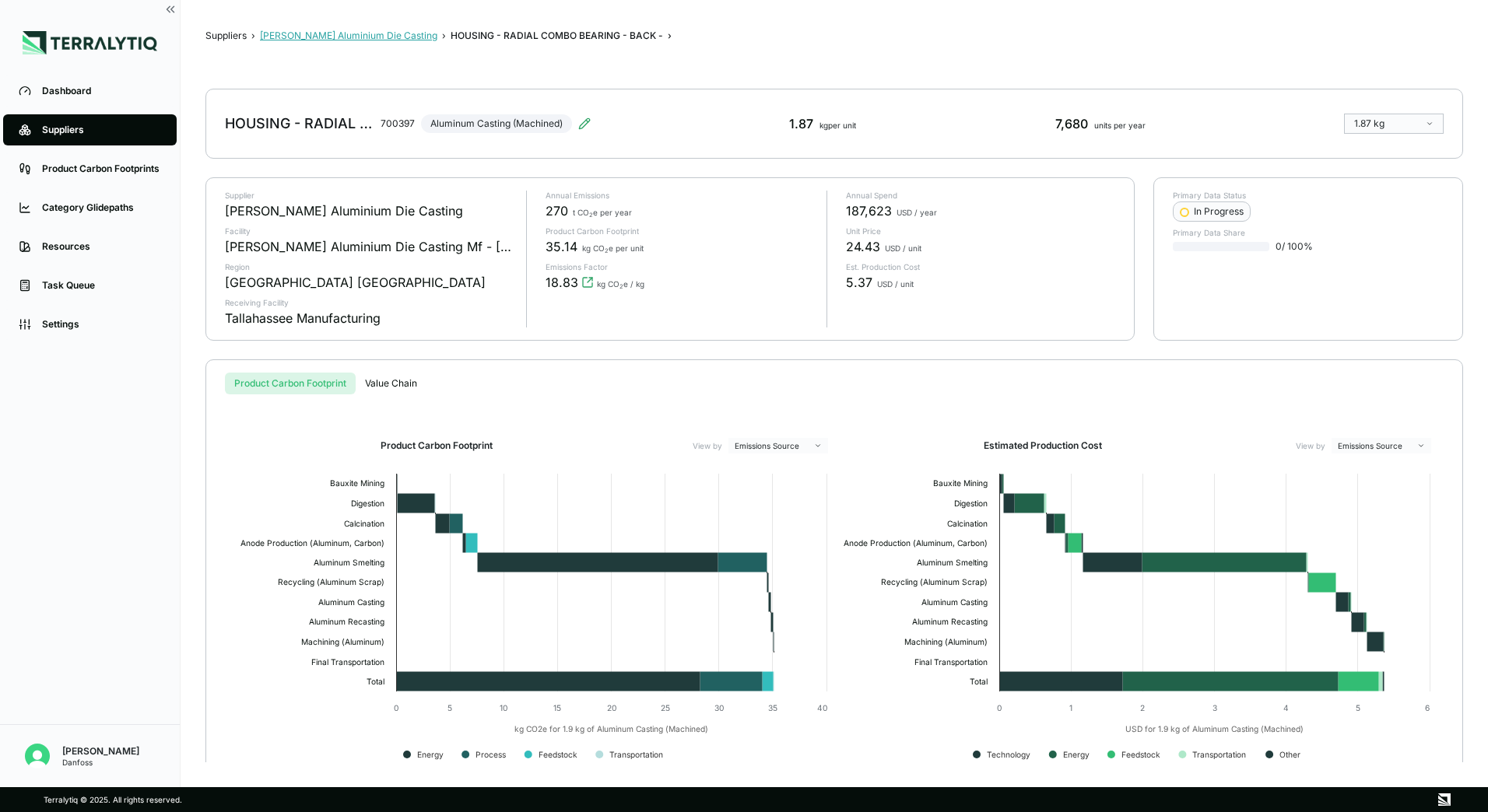
click at [381, 36] on button "[PERSON_NAME] Aluminium Die Casting" at bounding box center [348, 36] width 178 height 13
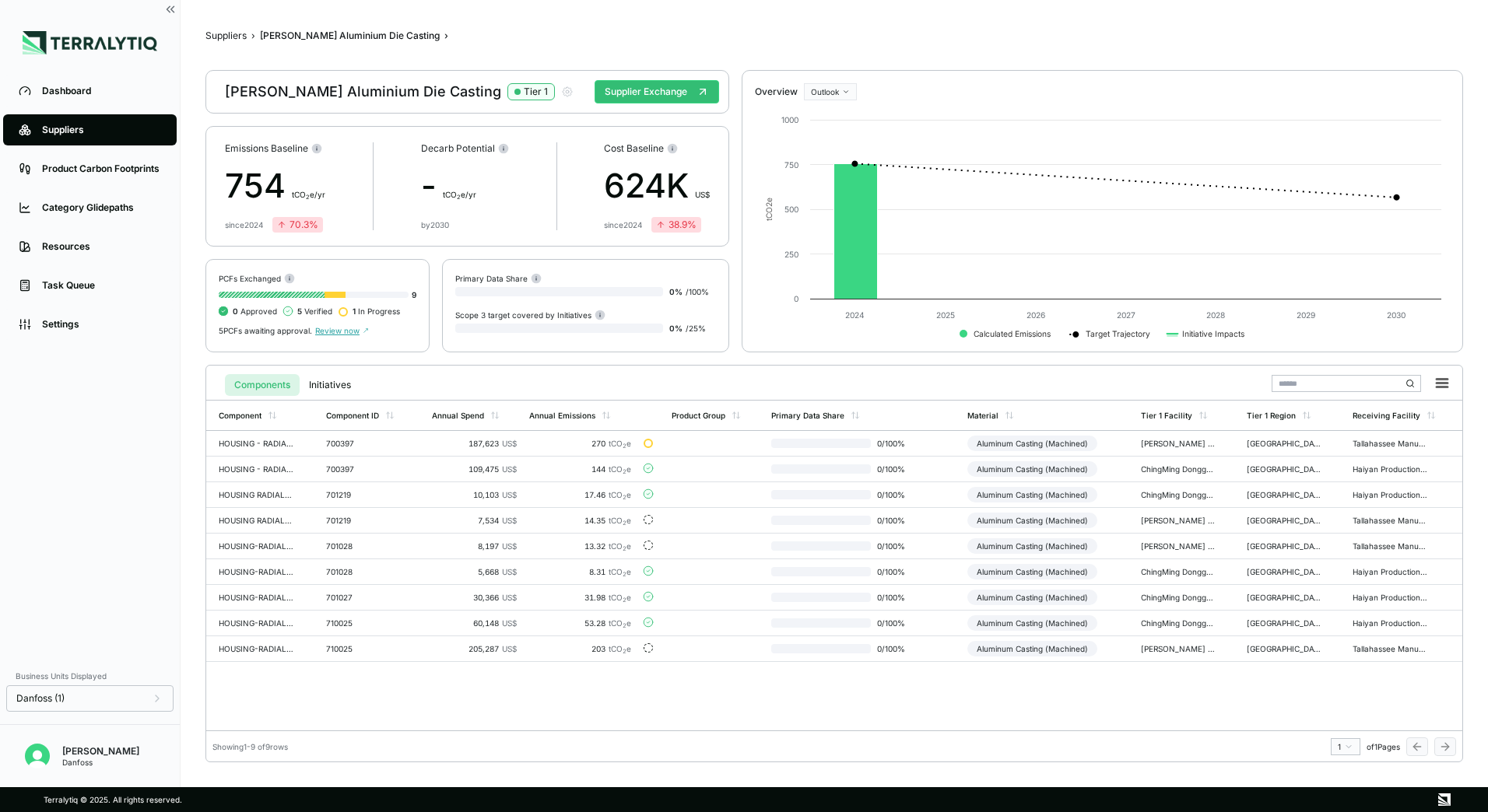
click at [346, 328] on span "Review now" at bounding box center [342, 331] width 54 height 9
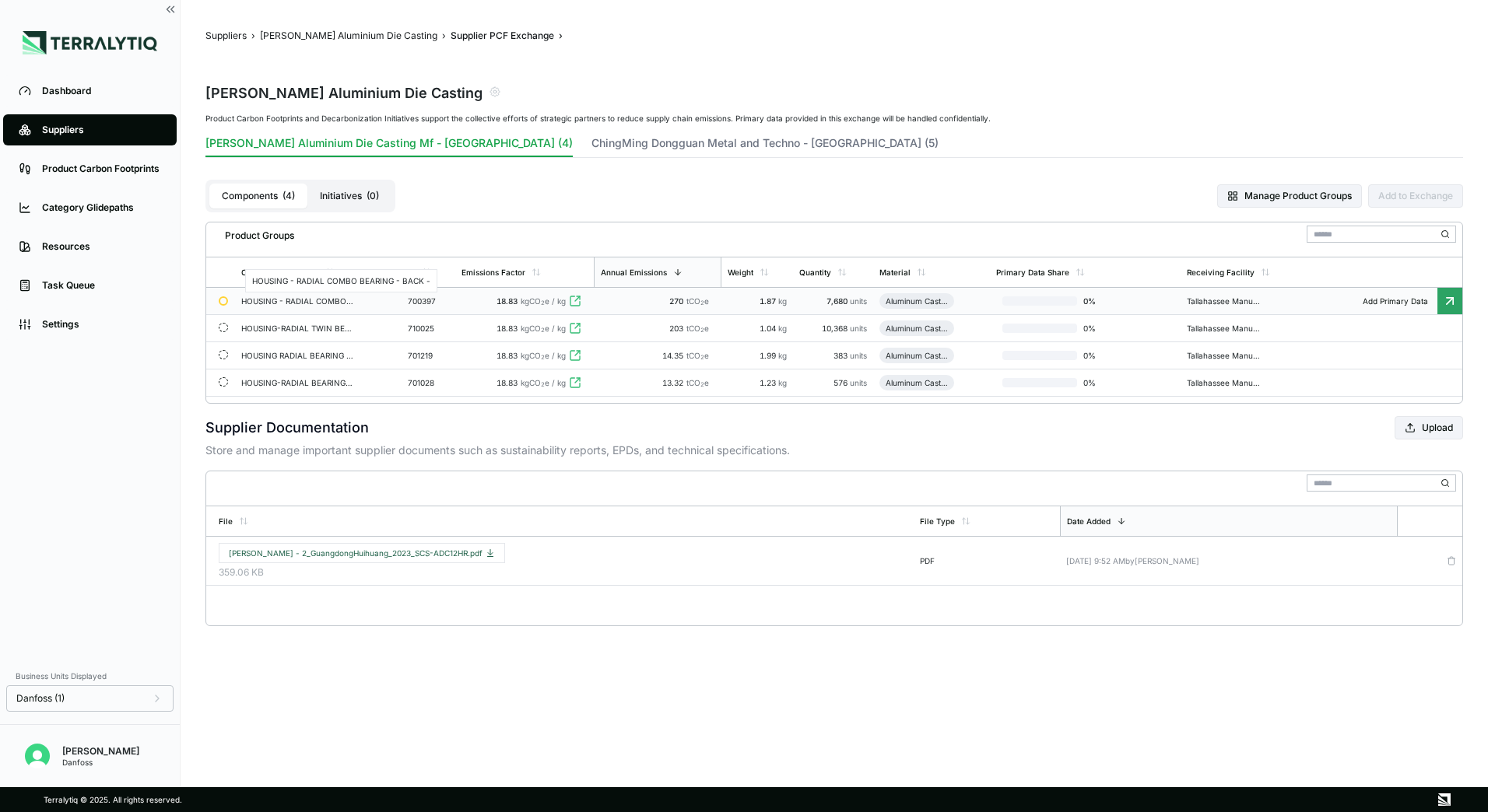
click at [335, 300] on div "HOUSING - RADIAL COMBO BEARING - BACK -" at bounding box center [297, 301] width 112 height 9
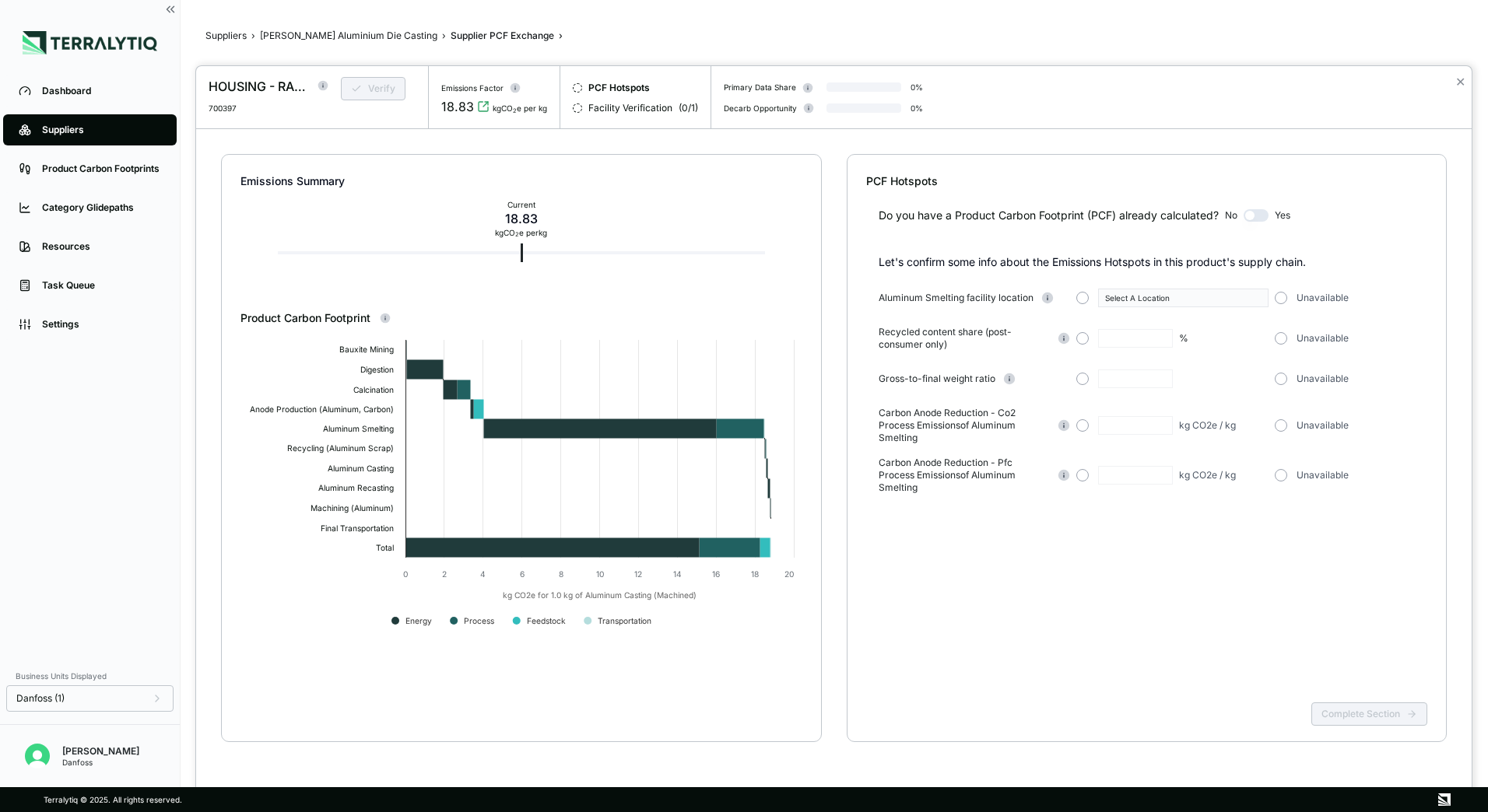
click at [291, 34] on div at bounding box center [744, 406] width 1488 height 812
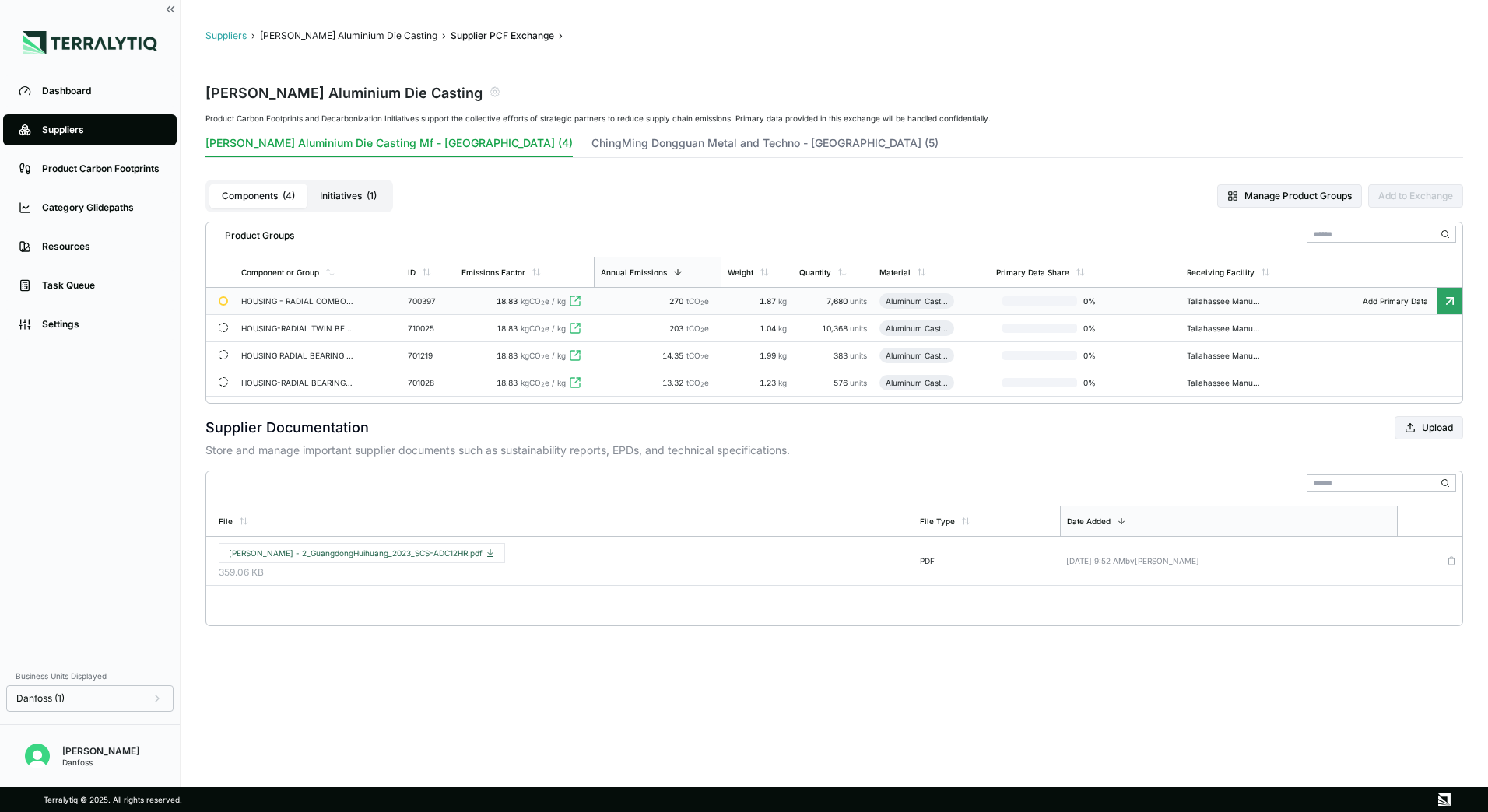
click at [234, 41] on button "Suppliers" at bounding box center [226, 36] width 41 height 13
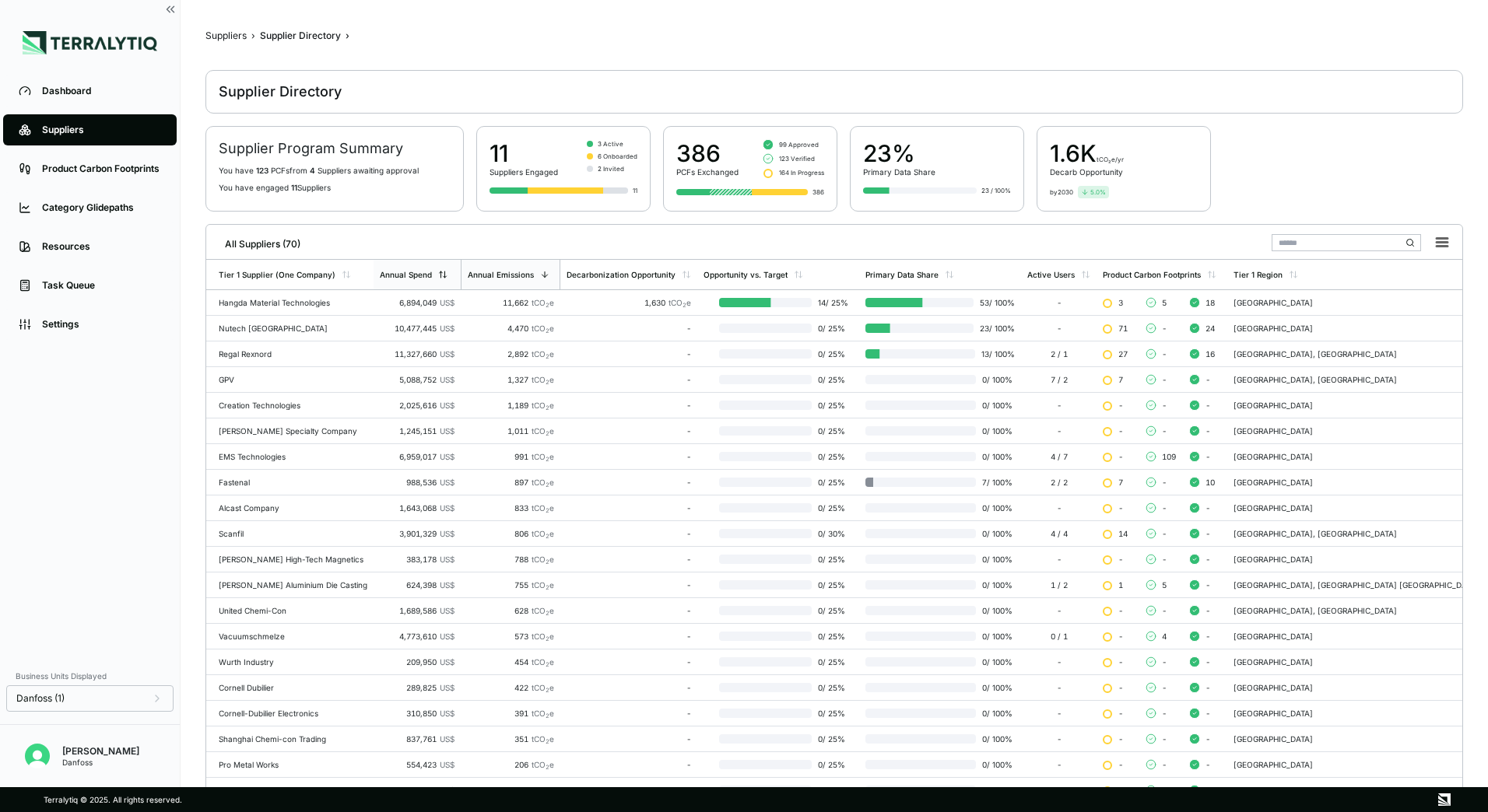
click at [445, 271] on icon at bounding box center [443, 275] width 9 height 9
